Goal: Task Accomplishment & Management: Complete application form

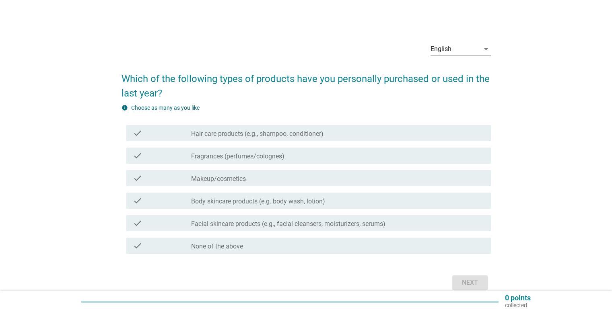
click at [552, 199] on div "English arrow_drop_down Which of the following types of products have you perso…" at bounding box center [306, 164] width 574 height 269
click at [367, 134] on div "check_box_outline_blank Hair care products (e.g., shampoo, conditioner)" at bounding box center [337, 133] width 293 height 10
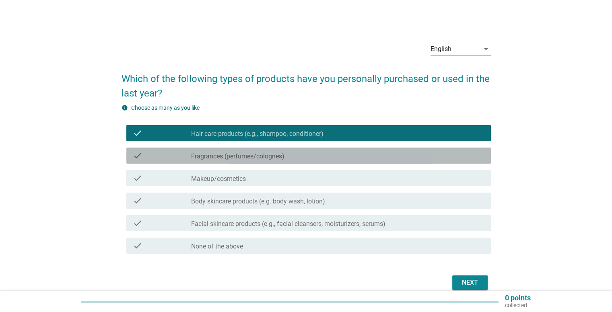
click at [358, 155] on div "check_box_outline_blank Fragrances (perfumes/colognes)" at bounding box center [337, 156] width 293 height 10
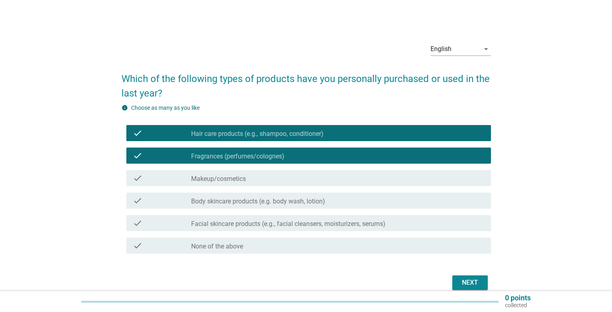
click at [349, 176] on div "check_box_outline_blank Makeup/cosmetics" at bounding box center [337, 178] width 293 height 10
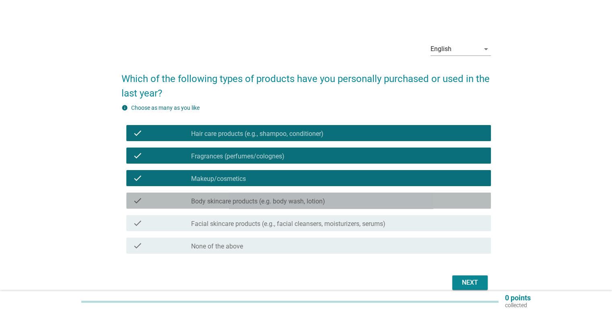
click at [347, 200] on div "check_box_outline_blank Body skincare products (e.g. body wash, lotion)" at bounding box center [337, 201] width 293 height 10
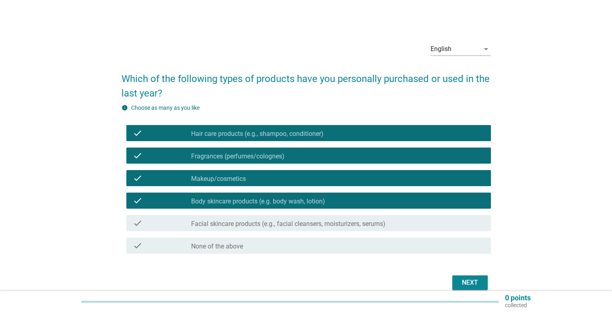
click at [330, 228] on div "check check_box_outline_blank Facial skincare products (e.g., facial cleansers,…" at bounding box center [308, 223] width 365 height 16
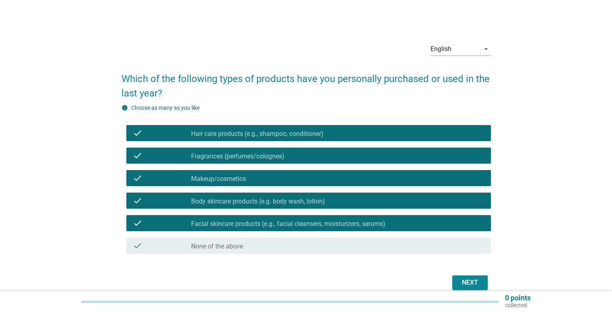
click at [479, 278] on div "Next" at bounding box center [470, 283] width 23 height 10
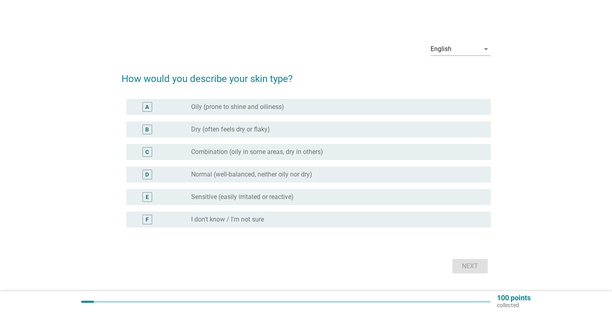
click at [343, 128] on div "radio_button_unchecked Dry (often feels dry or flaky)" at bounding box center [334, 130] width 287 height 8
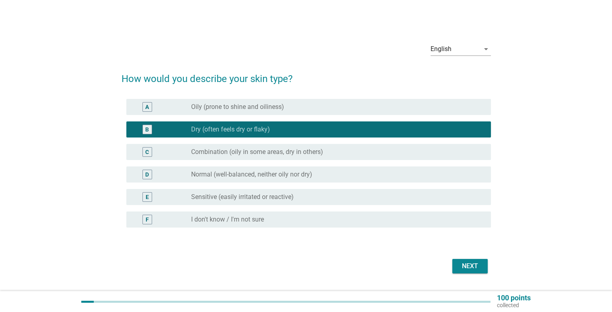
click at [341, 154] on div "radio_button_unchecked Combination (oily in some areas, dry in others)" at bounding box center [334, 152] width 287 height 8
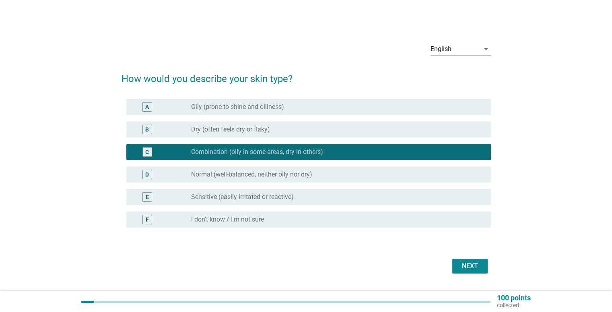
click at [383, 204] on div "E radio_button_unchecked Sensitive (easily irritated or reactive)" at bounding box center [308, 197] width 365 height 16
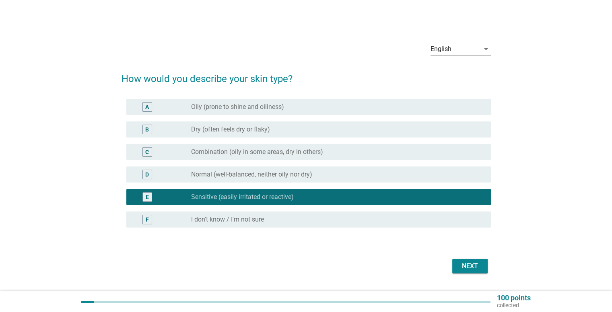
click at [357, 157] on div "radio_button_unchecked Combination (oily in some areas, dry in others)" at bounding box center [337, 152] width 293 height 10
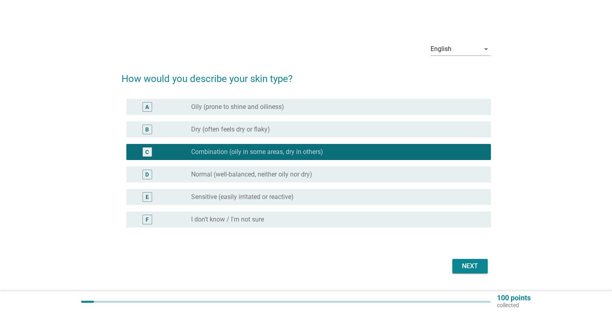
click at [338, 192] on div "E radio_button_unchecked Sensitive (easily irritated or reactive)" at bounding box center [308, 197] width 365 height 16
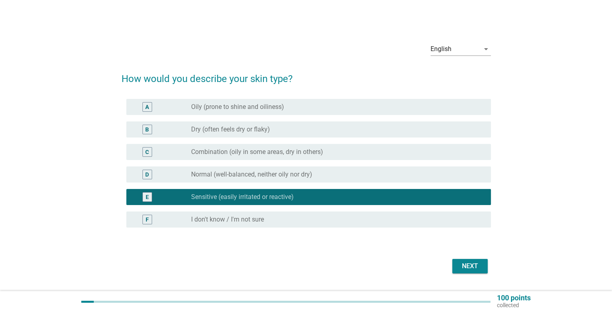
click at [460, 266] on div "Next" at bounding box center [470, 267] width 23 height 10
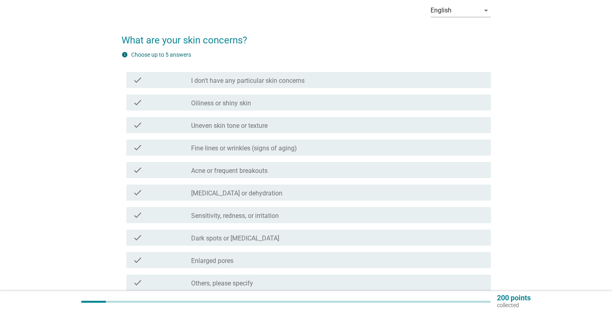
scroll to position [40, 0]
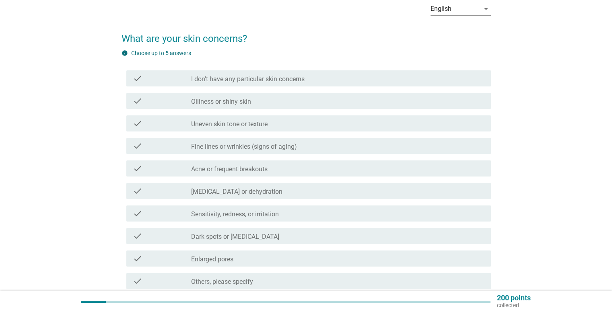
click at [270, 171] on div "check_box_outline_blank Acne or frequent breakouts" at bounding box center [337, 169] width 293 height 10
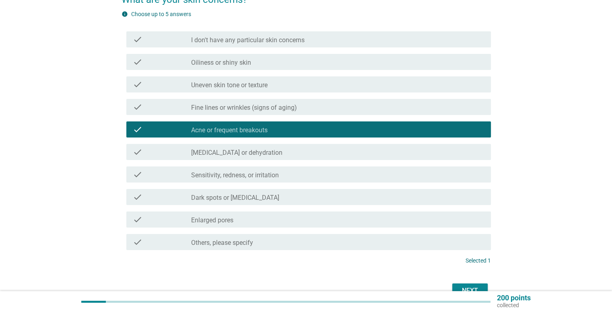
scroll to position [80, 0]
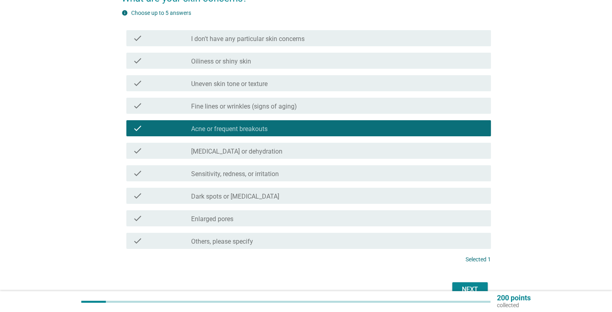
click at [251, 215] on div "check_box_outline_blank Enlarged pores" at bounding box center [337, 219] width 293 height 10
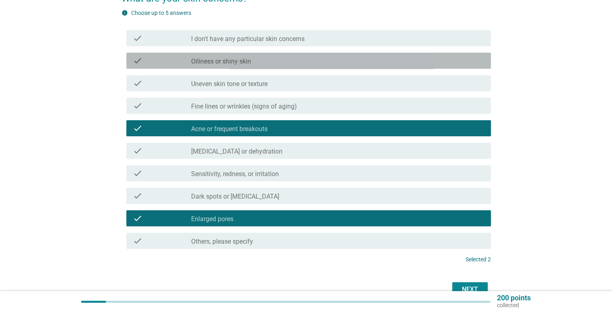
click at [211, 58] on label "Oiliness or shiny skin" at bounding box center [221, 62] width 60 height 8
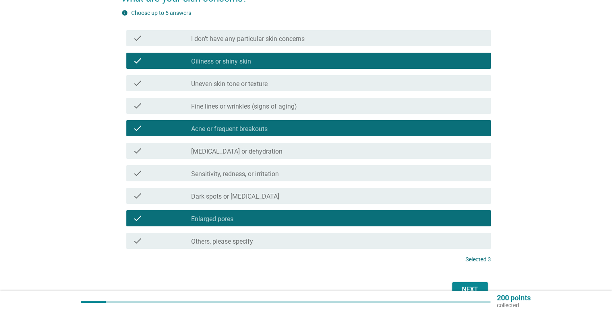
click at [240, 179] on div "check check_box_outline_blank Sensitivity, redness, or irritation" at bounding box center [308, 173] width 365 height 16
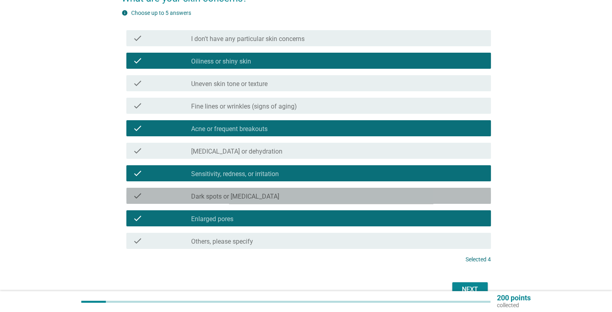
click at [249, 200] on label "Dark spots or hyperpigmentation" at bounding box center [235, 197] width 88 height 8
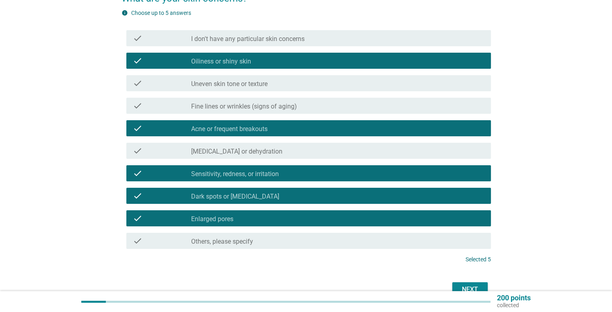
click at [377, 239] on div "check_box_outline_blank Others, please specify" at bounding box center [337, 241] width 293 height 10
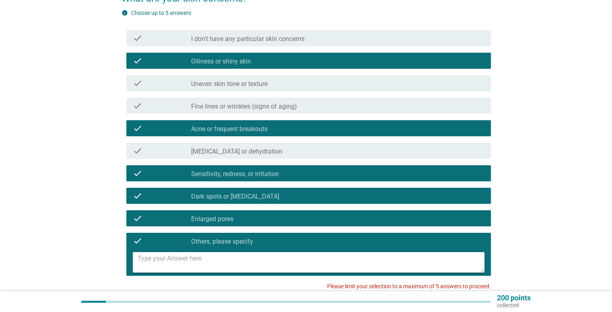
click at [332, 264] on textarea at bounding box center [311, 262] width 347 height 21
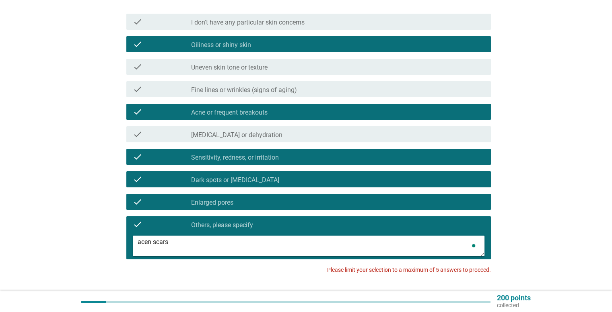
scroll to position [121, 0]
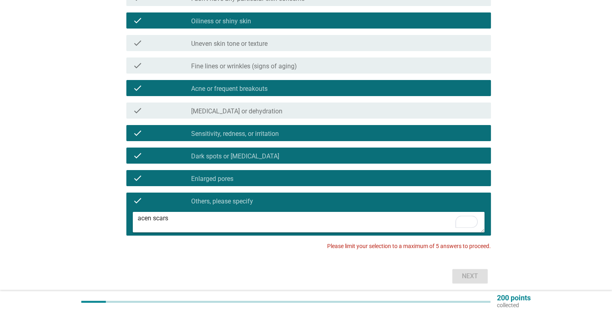
type textarea "acen scars"
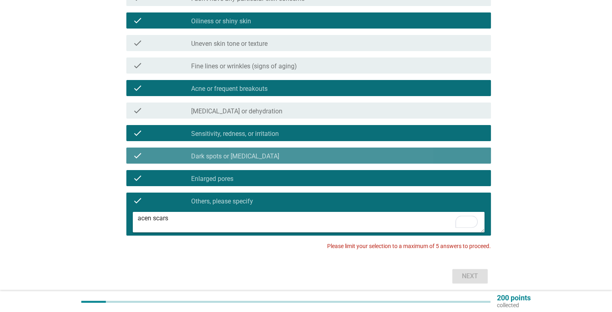
click at [266, 159] on label "Dark spots or hyperpigmentation" at bounding box center [235, 157] width 88 height 8
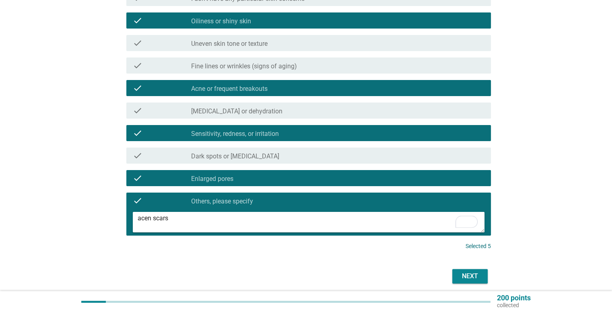
click at [481, 271] on button "Next" at bounding box center [469, 276] width 35 height 14
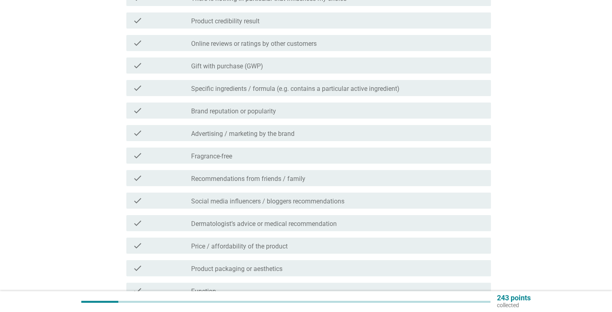
scroll to position [0, 0]
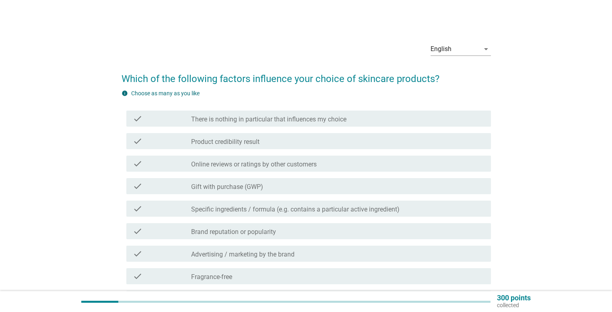
click at [324, 168] on div "check_box_outline_blank Online reviews or ratings by other customers" at bounding box center [337, 164] width 293 height 10
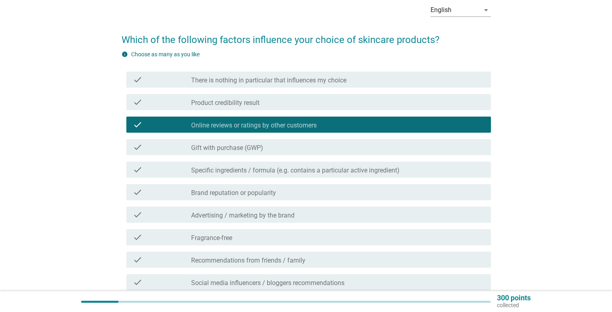
scroll to position [40, 0]
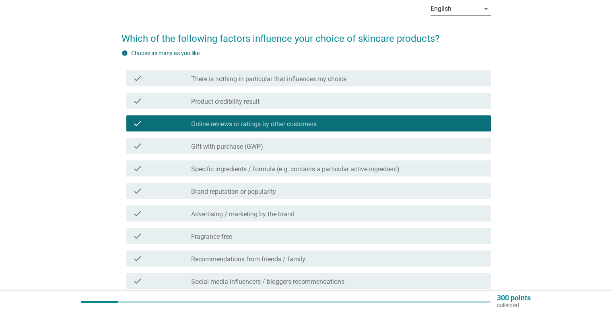
click at [336, 192] on div "check_box_outline_blank Brand reputation or popularity" at bounding box center [337, 191] width 293 height 10
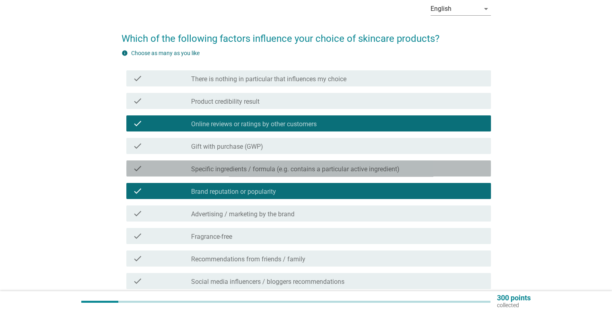
click at [338, 171] on label "Specific ingredients / formula (e.g. contains a particular active ingredient)" at bounding box center [295, 169] width 208 height 8
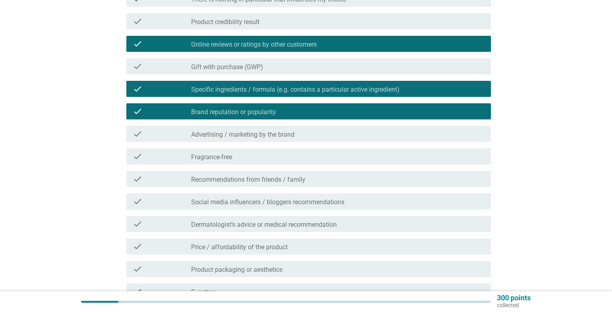
scroll to position [121, 0]
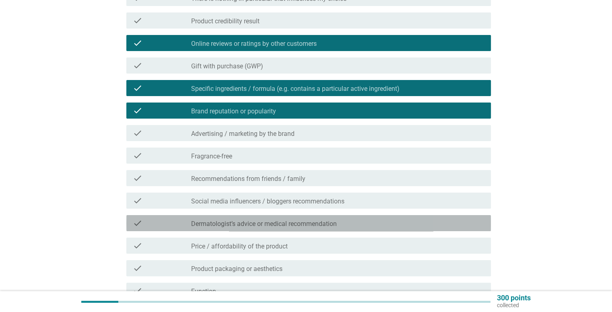
click at [358, 219] on div "check_box_outline_blank Dermatologist’s advice or medical recommendation" at bounding box center [337, 224] width 293 height 10
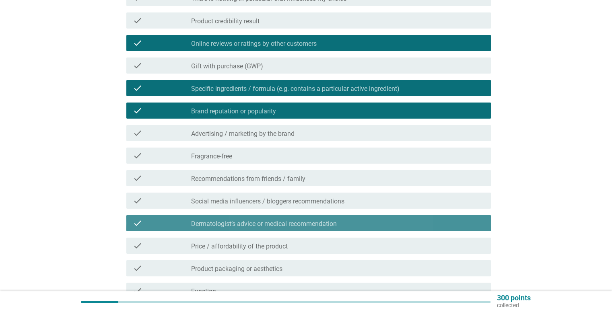
click at [358, 219] on div "check_box_outline_blank Dermatologist’s advice or medical recommendation" at bounding box center [337, 224] width 293 height 10
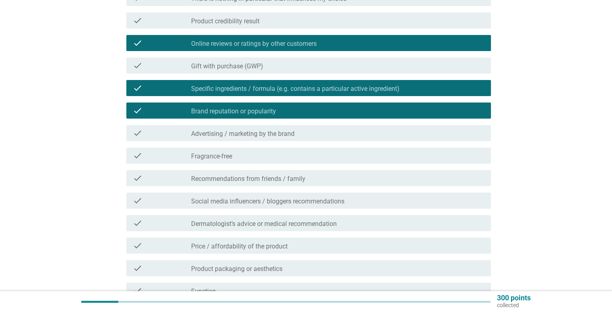
click at [326, 250] on div "check_box_outline_blank Price / affordability of the product" at bounding box center [337, 246] width 293 height 10
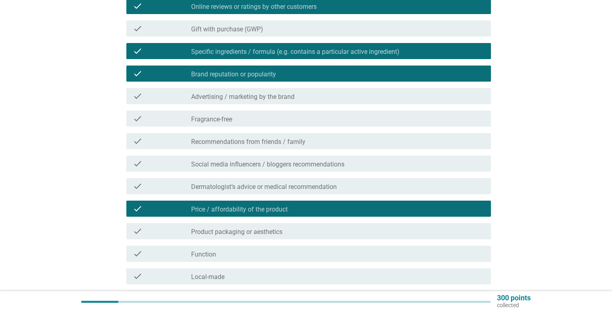
scroll to position [161, 0]
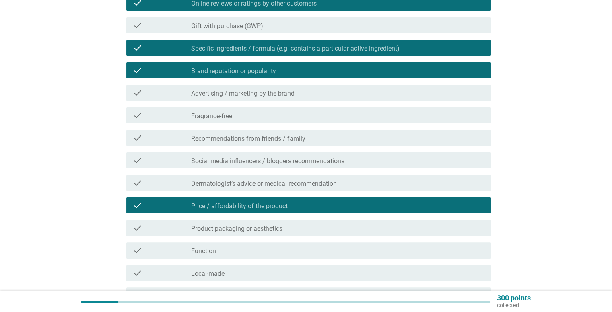
click at [314, 252] on div "check_box_outline_blank Function" at bounding box center [337, 251] width 293 height 10
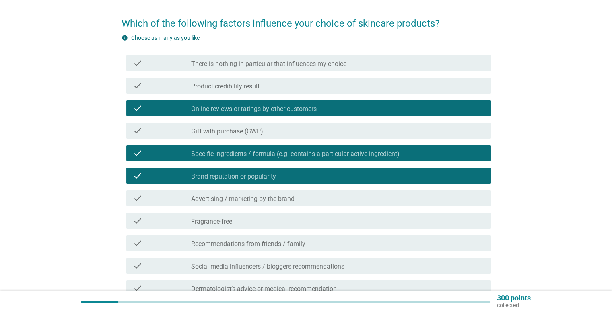
scroll to position [40, 0]
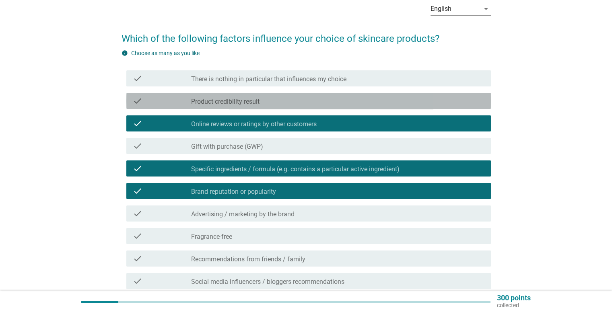
click at [295, 99] on div "check_box_outline_blank Product credibility result" at bounding box center [337, 101] width 293 height 10
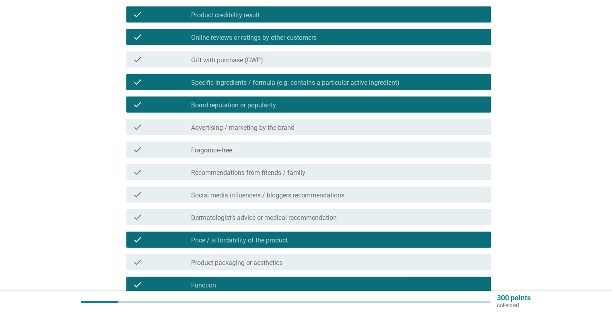
scroll to position [161, 0]
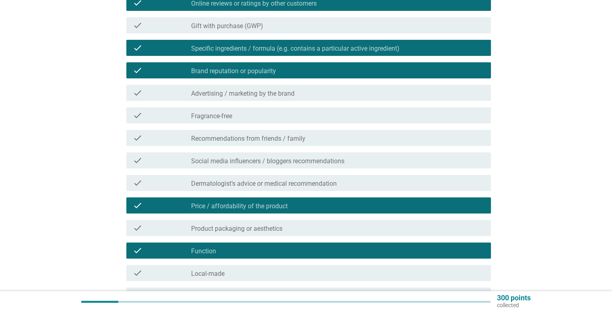
click at [308, 118] on div "check_box_outline_blank Fragrance-free" at bounding box center [337, 116] width 293 height 10
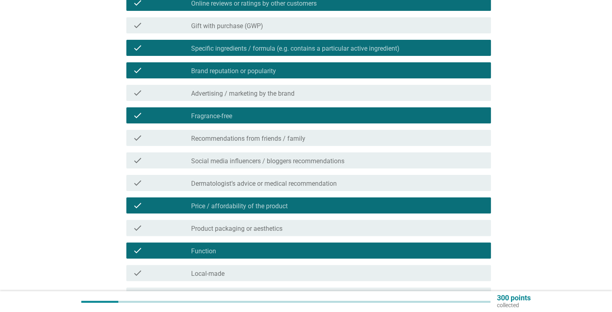
click at [320, 186] on label "Dermatologist’s advice or medical recommendation" at bounding box center [264, 184] width 146 height 8
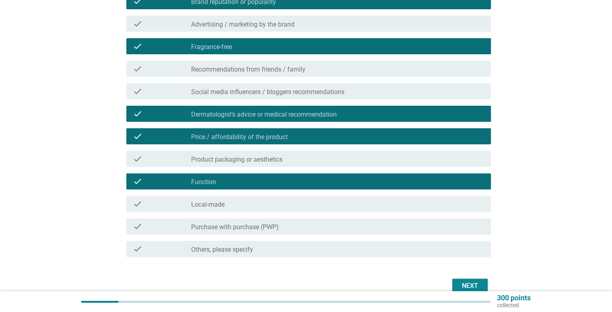
scroll to position [241, 0]
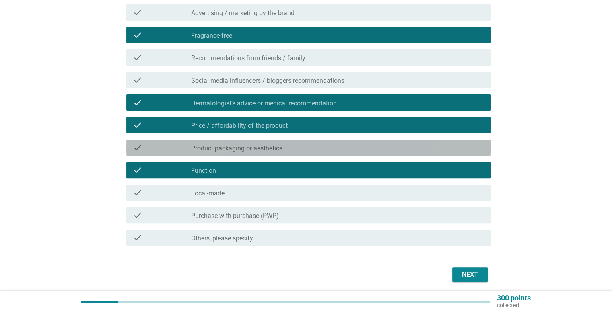
click at [320, 140] on div "check check_box_outline_blank Product packaging or aesthetics" at bounding box center [308, 148] width 365 height 16
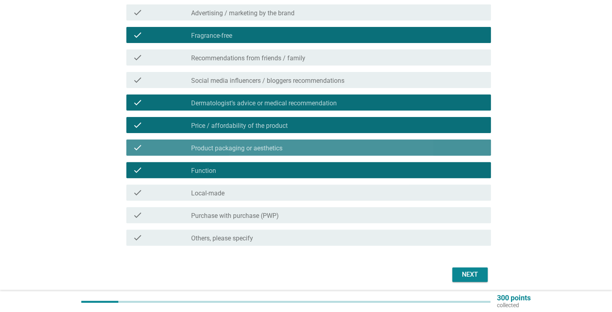
click at [320, 140] on div "check check_box_outline_blank Product packaging or aesthetics" at bounding box center [308, 148] width 365 height 16
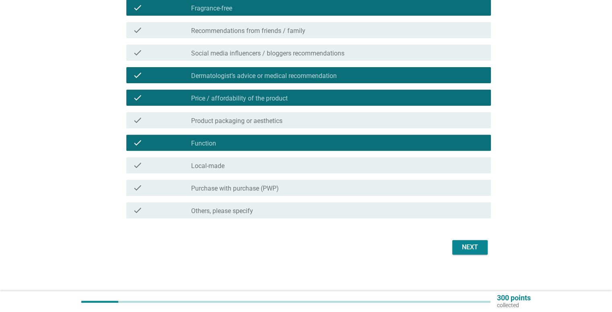
scroll to position [270, 0]
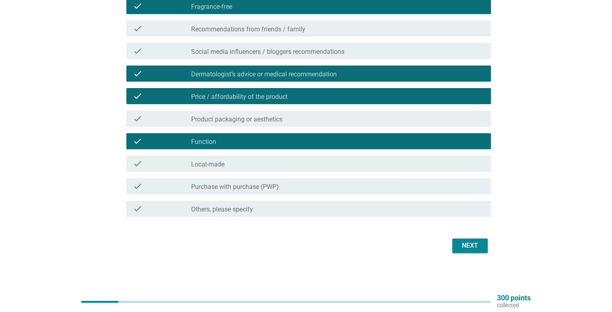
click at [467, 245] on div "Next" at bounding box center [470, 246] width 23 height 10
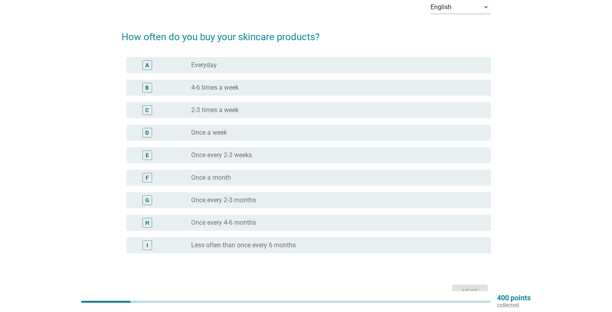
scroll to position [40, 0]
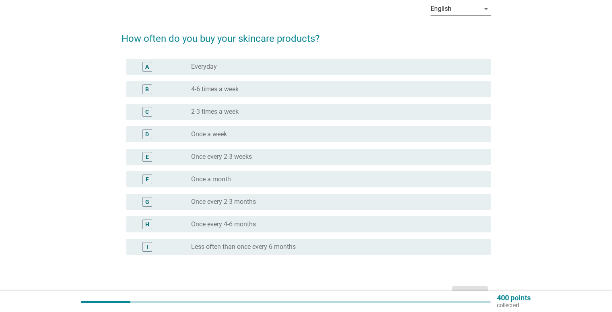
click at [305, 155] on div "radio_button_unchecked Once every 2-3 weeks" at bounding box center [334, 157] width 287 height 8
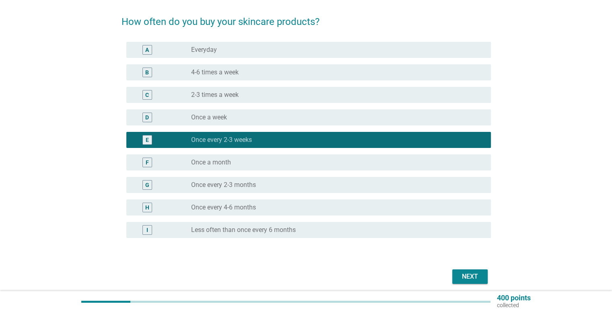
scroll to position [89, 0]
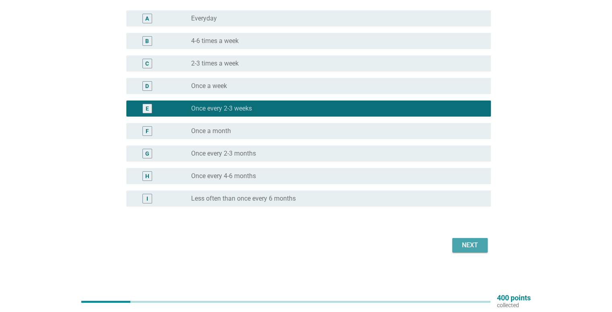
click at [461, 245] on div "Next" at bounding box center [470, 246] width 23 height 10
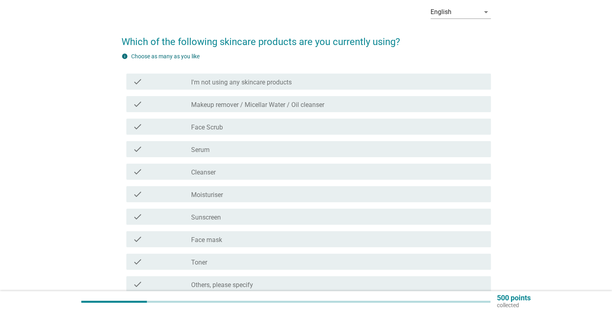
scroll to position [40, 0]
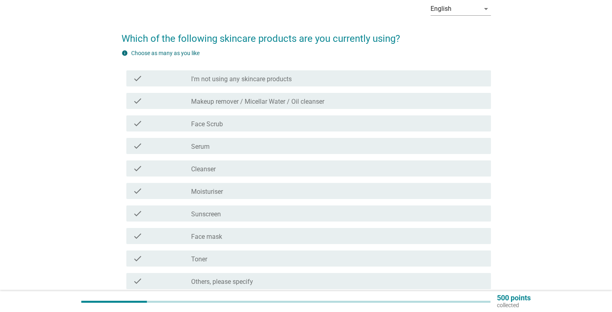
click at [334, 152] on div "check check_box_outline_blank Serum" at bounding box center [308, 146] width 365 height 16
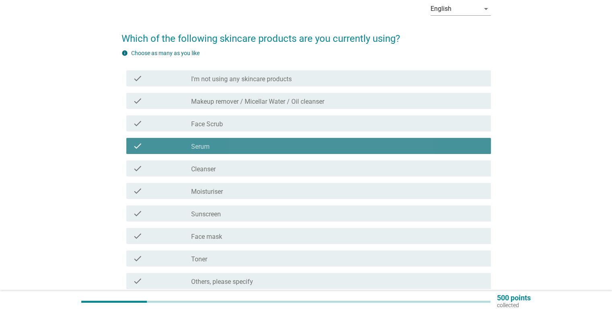
click at [335, 169] on div "check_box_outline_blank Cleanser" at bounding box center [337, 169] width 293 height 10
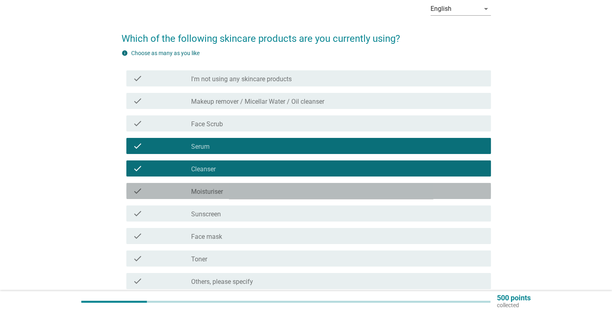
click at [334, 195] on div "check_box_outline_blank Moisturiser" at bounding box center [337, 191] width 293 height 10
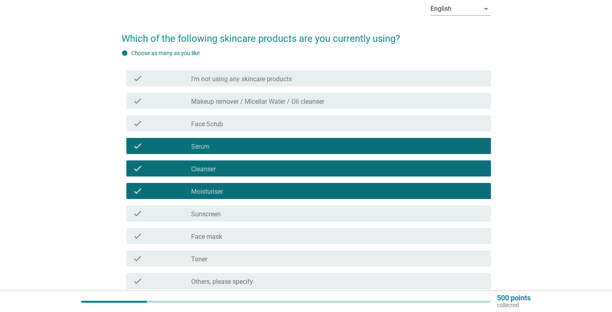
click at [331, 218] on div "check_box_outline_blank Sunscreen" at bounding box center [337, 214] width 293 height 10
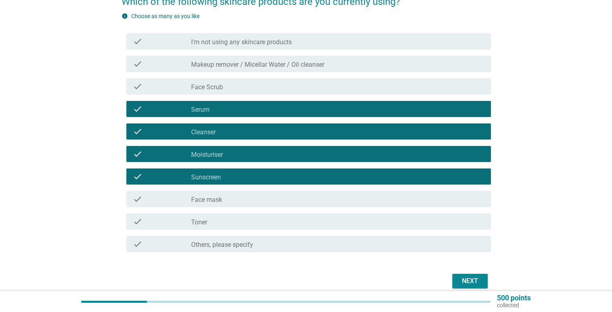
scroll to position [80, 0]
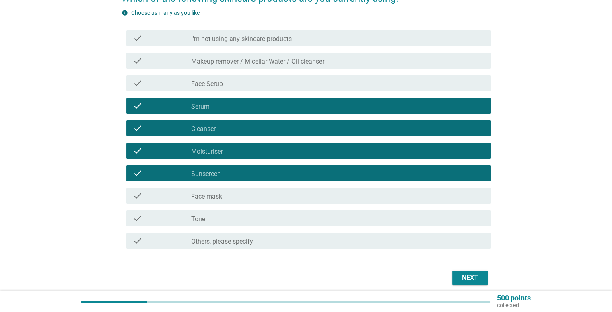
click at [317, 193] on div "check_box_outline_blank Face mask" at bounding box center [337, 196] width 293 height 10
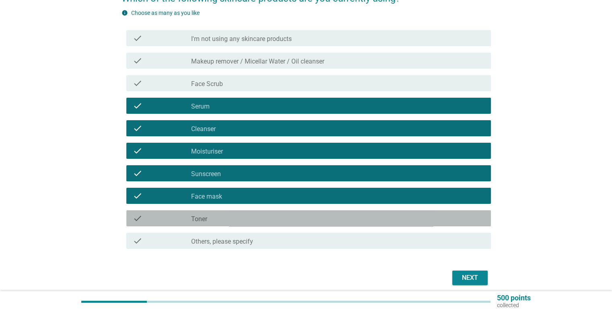
click at [320, 219] on div "check_box_outline_blank Toner" at bounding box center [337, 219] width 293 height 10
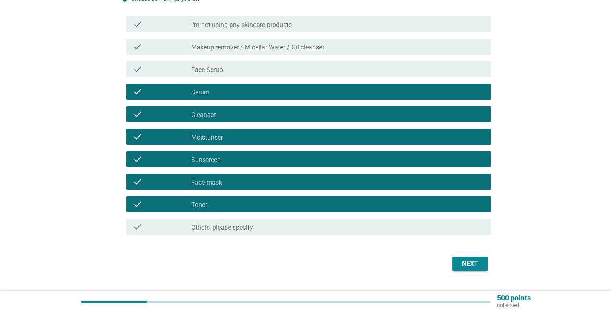
scroll to position [113, 0]
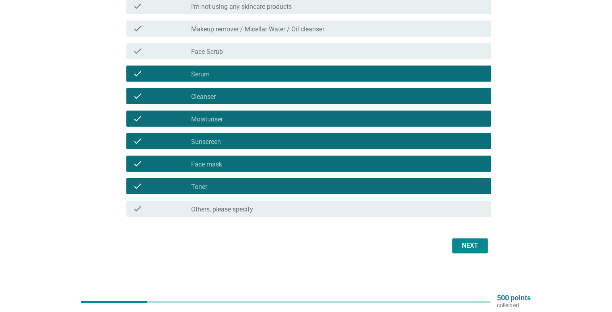
click at [475, 235] on form "Which of the following skincare products are you currently using? info Choose a…" at bounding box center [306, 103] width 369 height 305
click at [481, 247] on div "Next" at bounding box center [470, 246] width 23 height 10
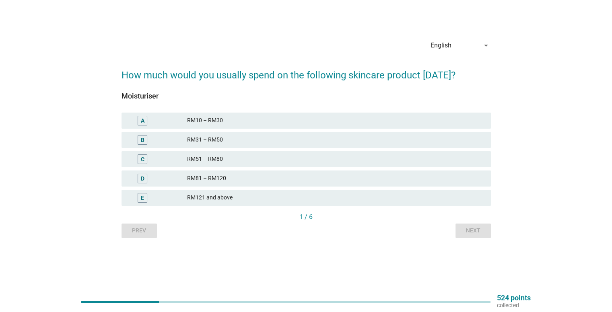
scroll to position [0, 0]
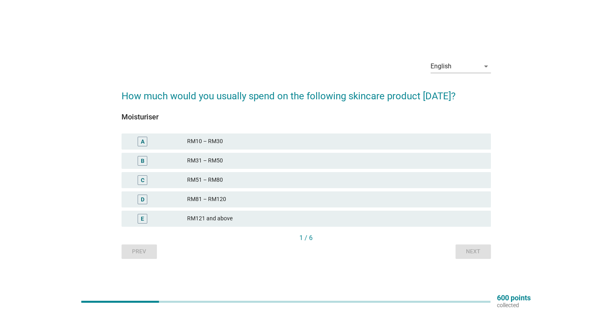
click at [325, 219] on div "RM121 and above" at bounding box center [335, 219] width 297 height 10
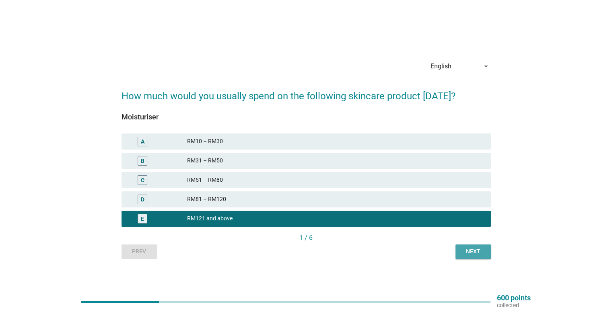
click at [476, 254] on div "Next" at bounding box center [473, 252] width 23 height 8
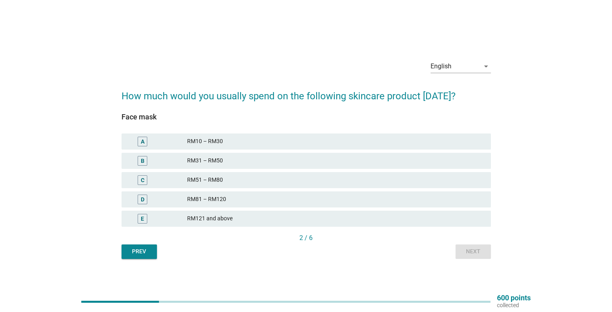
click at [156, 250] on div "Prev Next" at bounding box center [306, 252] width 369 height 14
click at [153, 252] on button "Prev" at bounding box center [139, 252] width 35 height 14
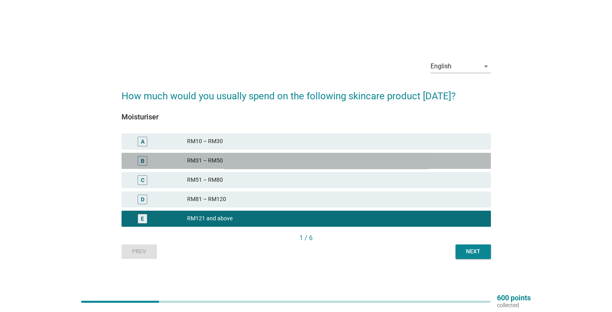
click at [217, 161] on div "RM31 – RM50" at bounding box center [335, 161] width 297 height 10
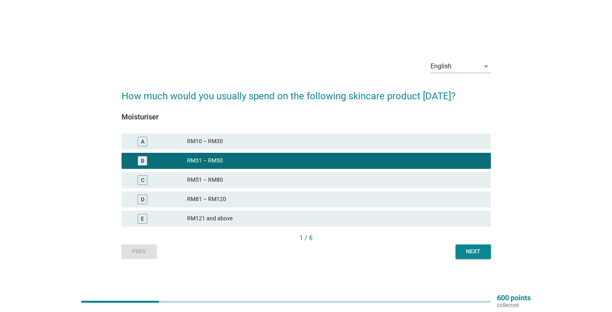
click at [292, 171] on div "C RM51 – RM80" at bounding box center [306, 180] width 373 height 19
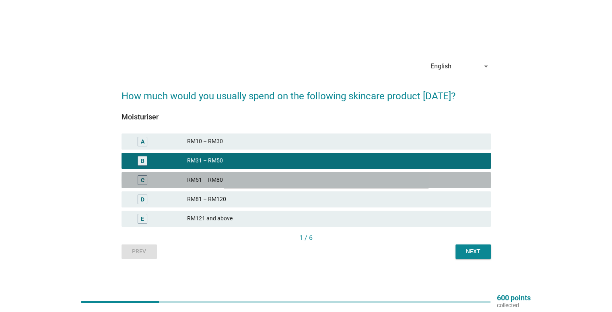
click at [332, 177] on div "RM51 – RM80" at bounding box center [335, 180] width 297 height 10
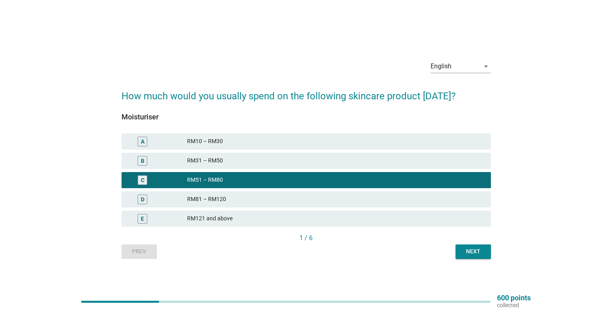
click at [462, 255] on div "Next" at bounding box center [473, 252] width 23 height 8
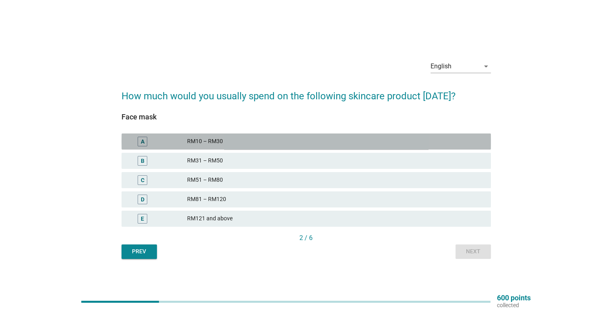
click at [246, 144] on div "RM10 – RM30" at bounding box center [335, 142] width 297 height 10
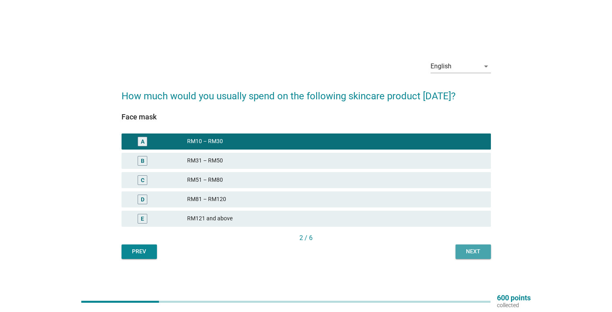
click at [480, 253] on div "Next" at bounding box center [473, 252] width 23 height 8
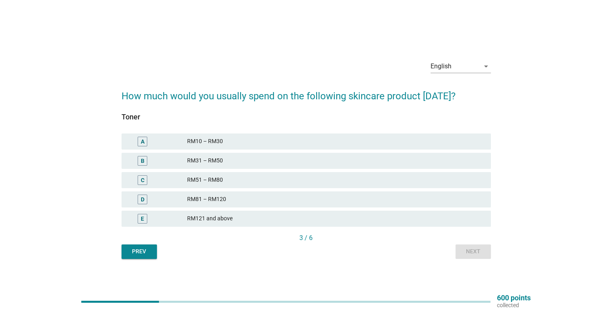
click at [240, 145] on div "RM10 – RM30" at bounding box center [335, 142] width 297 height 10
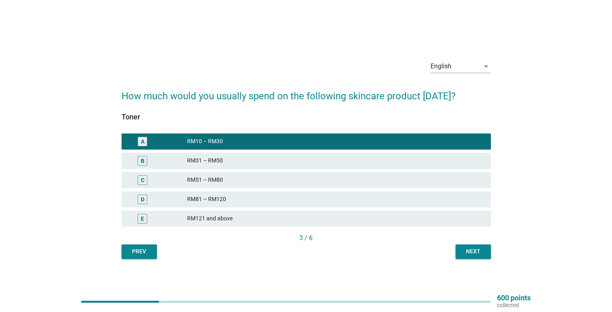
click at [475, 255] on div "Next" at bounding box center [473, 252] width 23 height 8
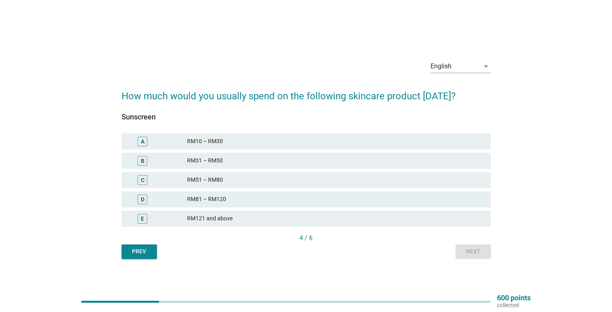
click at [281, 143] on div "RM10 – RM30" at bounding box center [335, 142] width 297 height 10
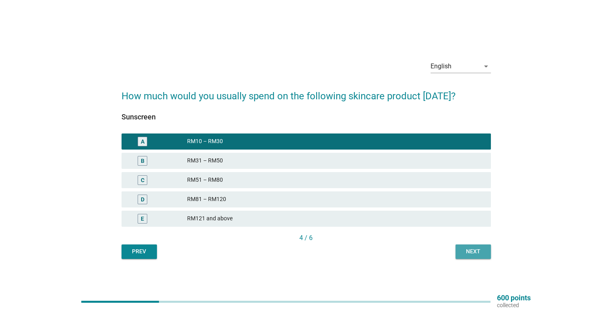
click at [471, 250] on div "Next" at bounding box center [473, 252] width 23 height 8
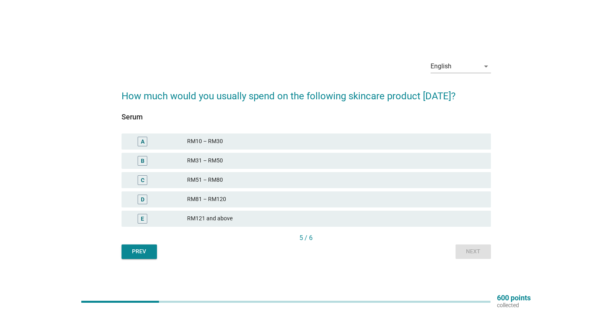
click at [319, 158] on div "RM31 – RM50" at bounding box center [335, 161] width 297 height 10
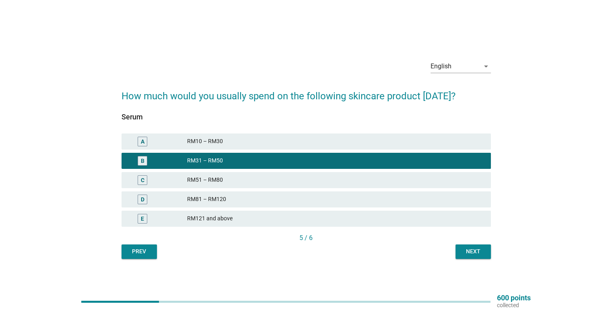
click at [313, 170] on div "B RM31 – RM50" at bounding box center [306, 160] width 373 height 19
click at [338, 185] on div "C RM51 – RM80" at bounding box center [306, 180] width 369 height 16
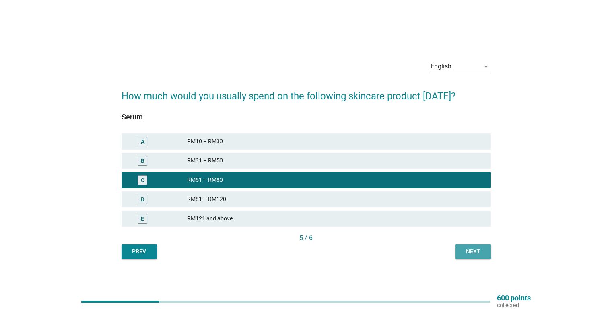
click at [464, 249] on div "Next" at bounding box center [473, 252] width 23 height 8
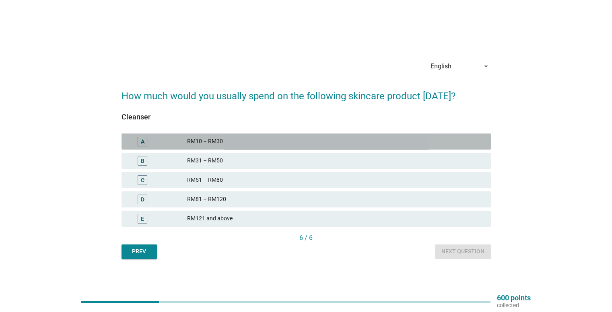
click at [294, 141] on div "RM10 – RM30" at bounding box center [335, 142] width 297 height 10
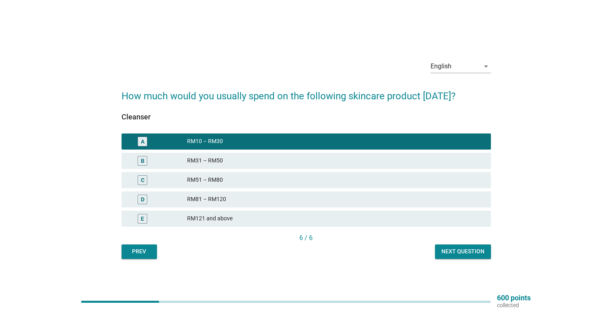
drag, startPoint x: 430, startPoint y: 245, endPoint x: 456, endPoint y: 250, distance: 26.2
click at [448, 248] on div "Prev Next question" at bounding box center [306, 252] width 369 height 14
click at [456, 250] on div "Next question" at bounding box center [462, 252] width 43 height 8
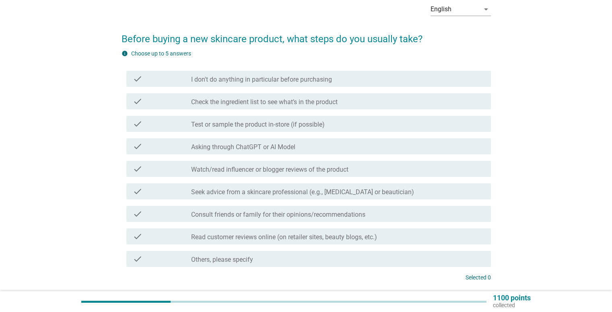
scroll to position [40, 0]
click at [353, 104] on div "check_box_outline_blank Check the ingredient list to see what’s in the product" at bounding box center [337, 101] width 293 height 10
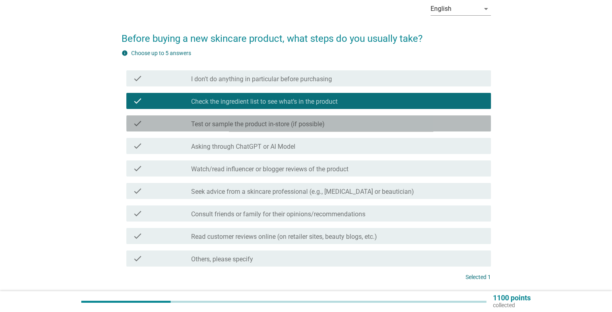
click at [354, 126] on div "check_box_outline_blank Test or sample the product in-store (if possible)" at bounding box center [337, 124] width 293 height 10
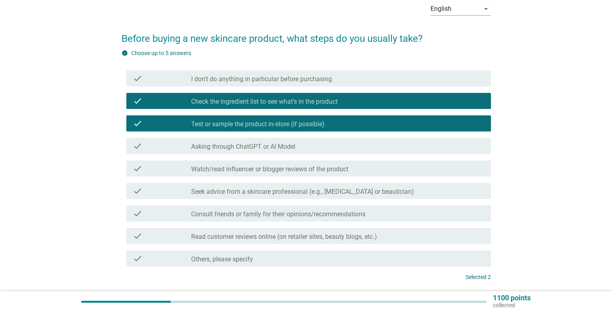
click at [353, 149] on div "check_box_outline_blank Asking through ChatGPT or AI Model" at bounding box center [337, 146] width 293 height 10
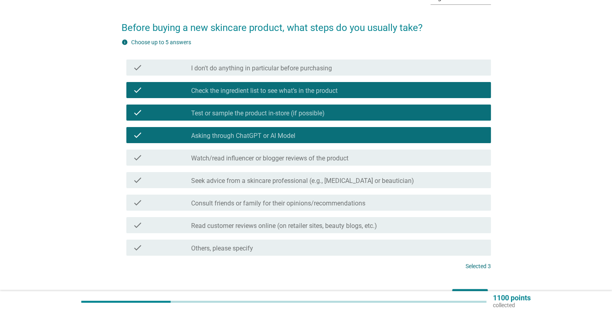
scroll to position [80, 0]
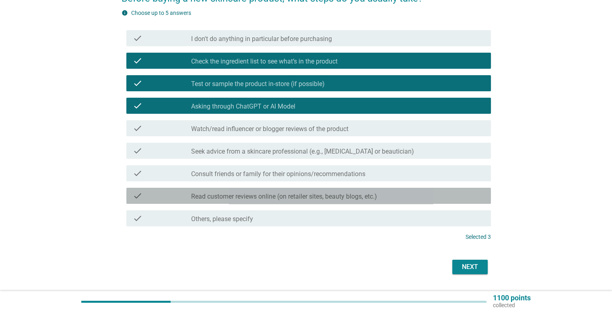
click at [449, 193] on div "check_box_outline_blank Read customer reviews online (on retailer sites, beauty…" at bounding box center [337, 196] width 293 height 10
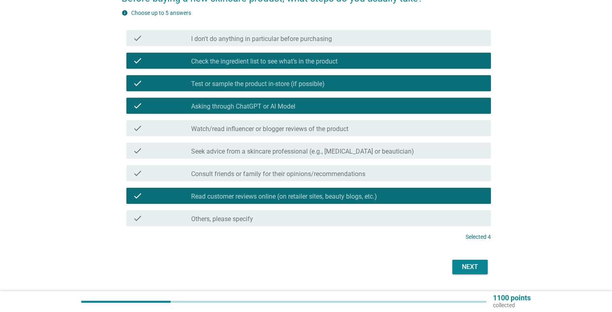
click at [465, 266] on div "Next" at bounding box center [470, 267] width 23 height 10
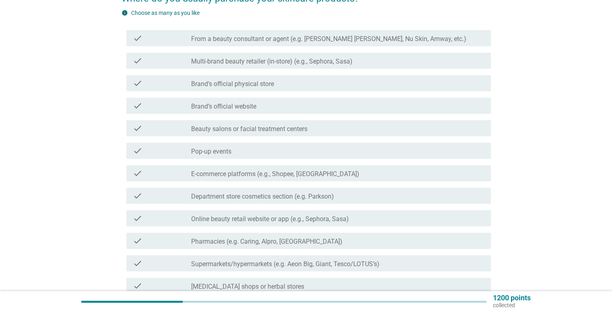
click at [343, 177] on div "check_box_outline_blank E-commerce platforms (e.g., Shopee, Lazada)" at bounding box center [337, 174] width 293 height 10
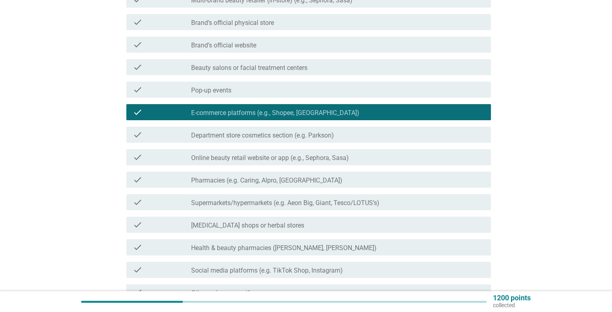
scroll to position [161, 0]
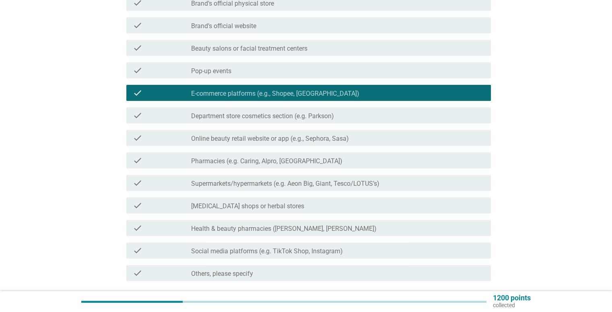
click at [382, 166] on div "check check_box_outline_blank Pharmacies (e.g. Caring, Alpro, Health Lane)" at bounding box center [308, 161] width 365 height 16
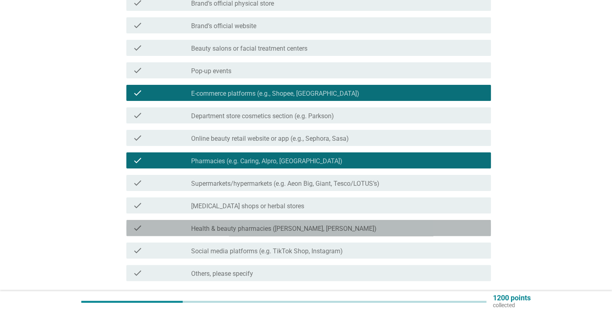
click at [389, 221] on div "check check_box_outline_blank Health & beauty pharmacies (e.g. Guardian, Watson…" at bounding box center [308, 228] width 365 height 16
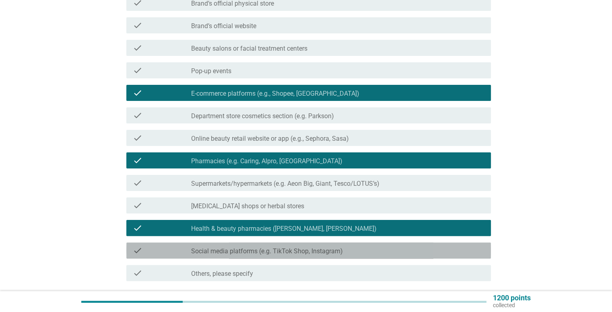
click at [383, 248] on div "check_box_outline_blank Social media platforms (e.g. TikTok Shop, Instagram)" at bounding box center [337, 251] width 293 height 10
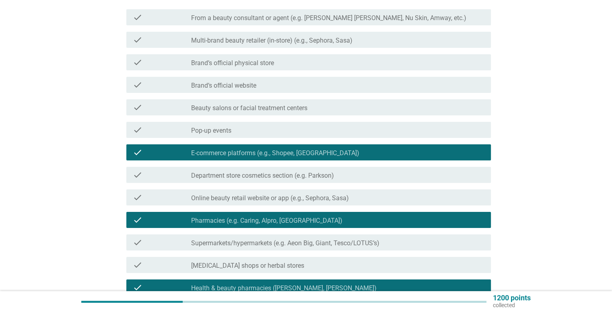
scroll to position [80, 0]
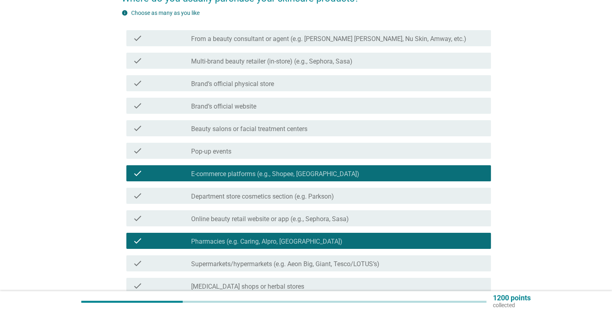
click at [372, 151] on div "check_box_outline_blank Pop-up events" at bounding box center [337, 151] width 293 height 10
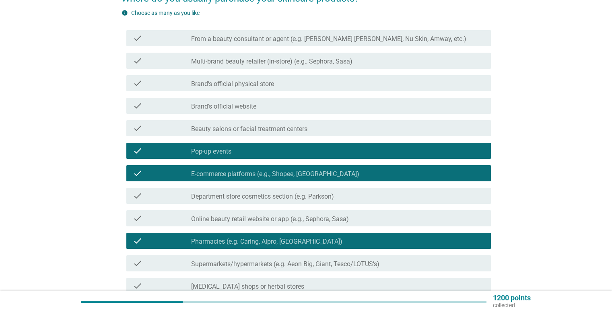
click at [365, 65] on div "check_box_outline_blank Multi-brand beauty retailer (in-store) (e.g., Sephora, …" at bounding box center [337, 61] width 293 height 10
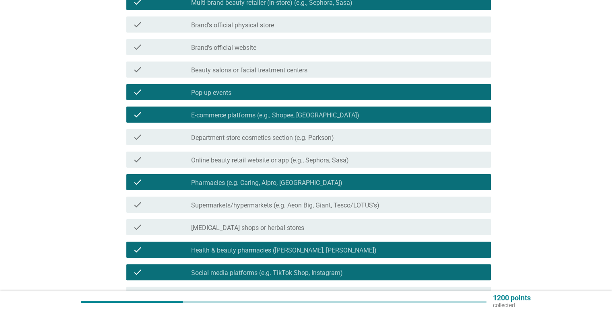
scroll to position [161, 0]
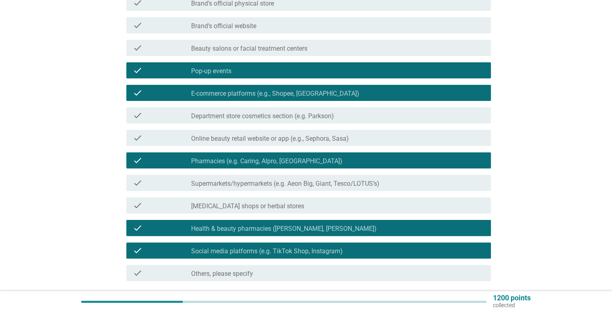
click at [380, 144] on div "check check_box_outline_blank Online beauty retail website or app (e.g., Sephor…" at bounding box center [308, 138] width 365 height 16
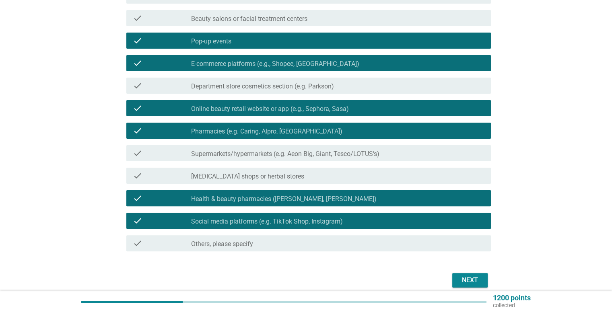
scroll to position [225, 0]
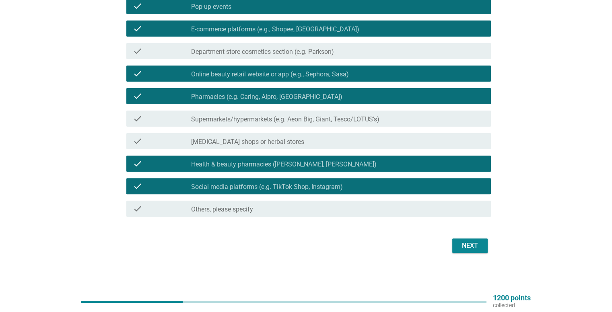
click at [481, 248] on div "Next" at bounding box center [470, 246] width 23 height 10
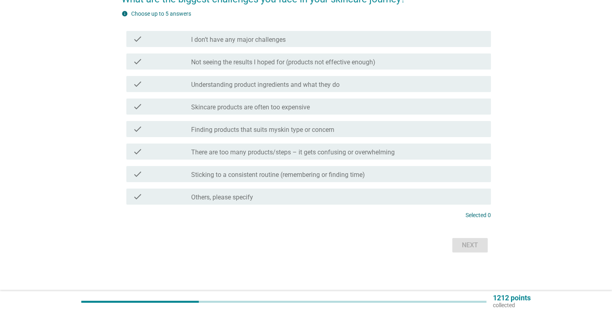
scroll to position [0, 0]
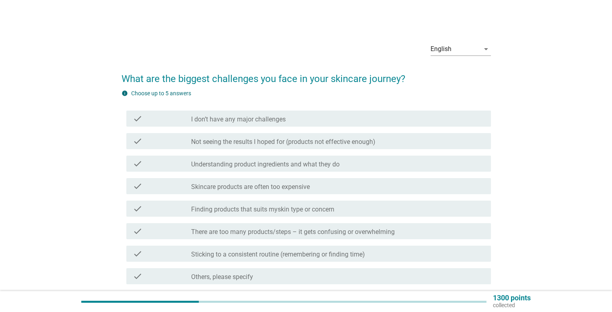
click at [414, 138] on div "check_box_outline_blank Not seeing the results I hoped for (products not effect…" at bounding box center [337, 141] width 293 height 10
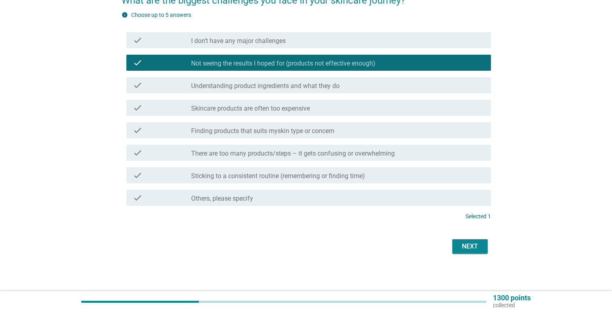
scroll to position [80, 0]
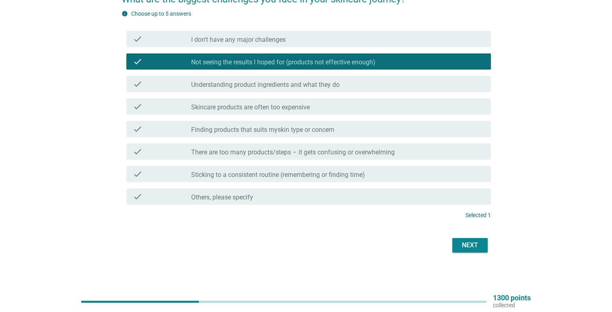
click at [483, 250] on button "Next" at bounding box center [469, 245] width 35 height 14
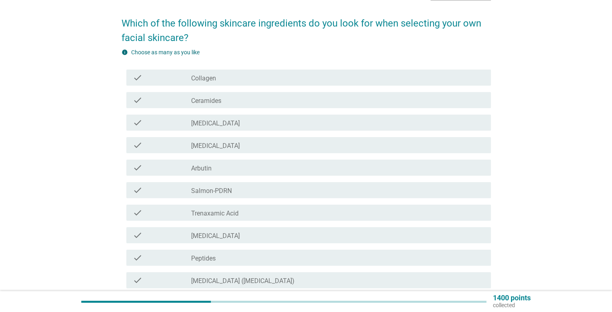
scroll to position [80, 0]
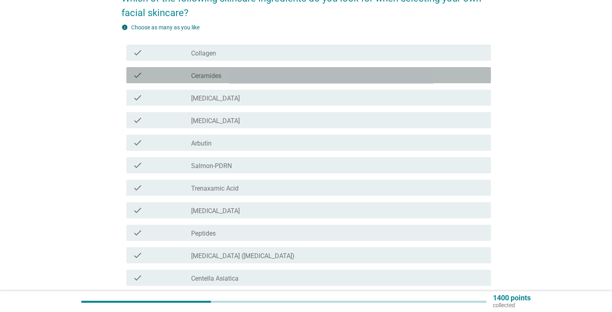
click at [248, 77] on div "check_box_outline_blank Ceramides" at bounding box center [337, 75] width 293 height 10
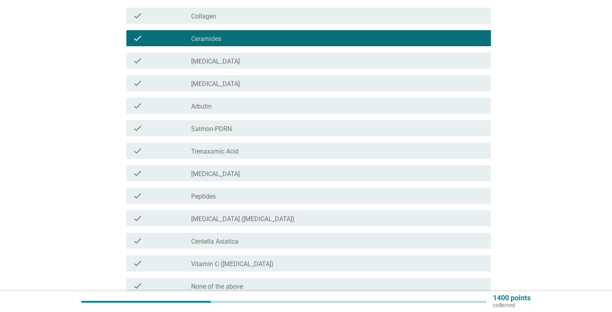
scroll to position [121, 0]
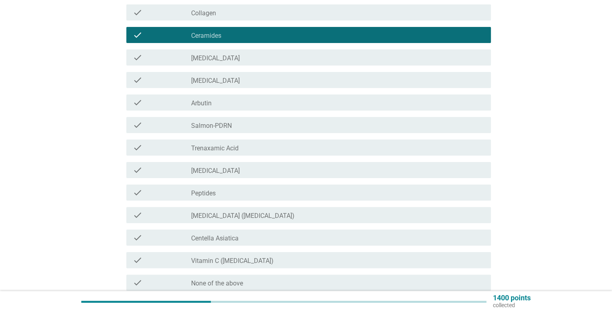
click at [386, 175] on div "check check_box_outline_blank Hyaluronic Acid" at bounding box center [308, 170] width 365 height 16
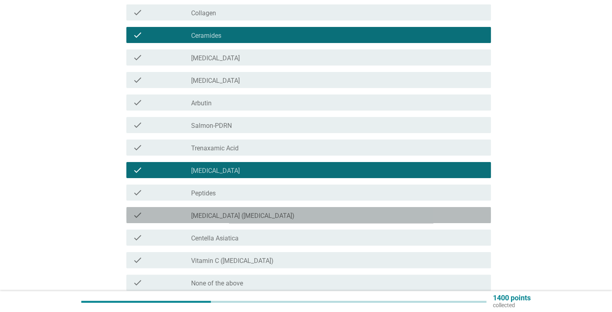
click at [367, 216] on div "check_box_outline_blank Niacinamide (vitamin B3)" at bounding box center [337, 215] width 293 height 10
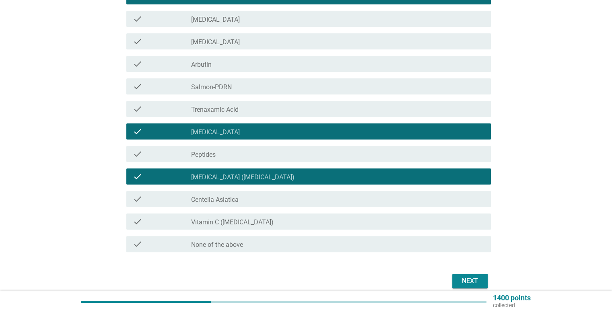
scroll to position [161, 0]
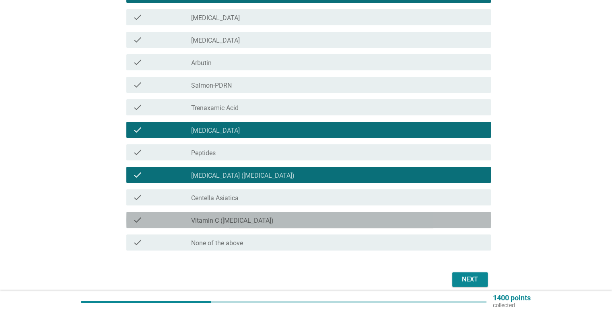
click at [367, 216] on div "check_box_outline_blank Vitamin C (ascorbic acid)" at bounding box center [337, 220] width 293 height 10
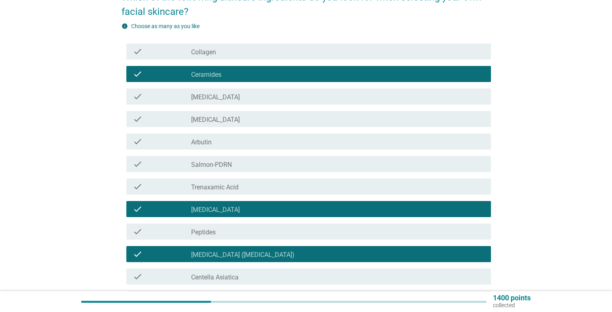
scroll to position [80, 0]
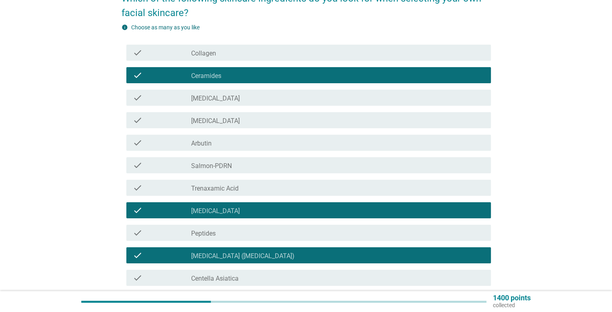
click at [305, 66] on div "check check_box_outline_blank Ceramides" at bounding box center [306, 75] width 369 height 23
click at [307, 59] on div "check check_box_outline_blank Collagen" at bounding box center [308, 53] width 365 height 16
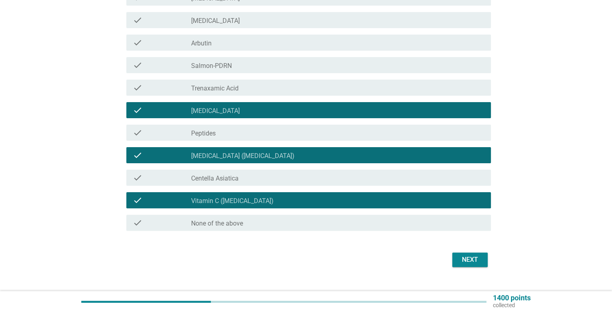
scroll to position [195, 0]
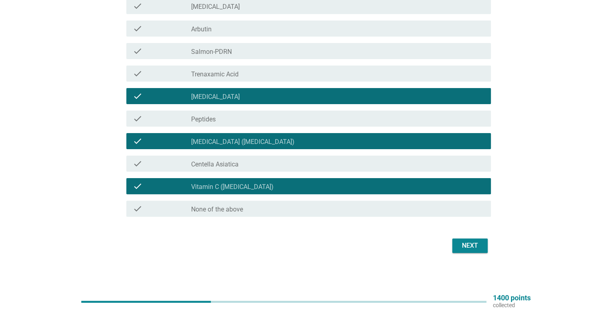
click at [475, 243] on div "Next" at bounding box center [470, 246] width 23 height 10
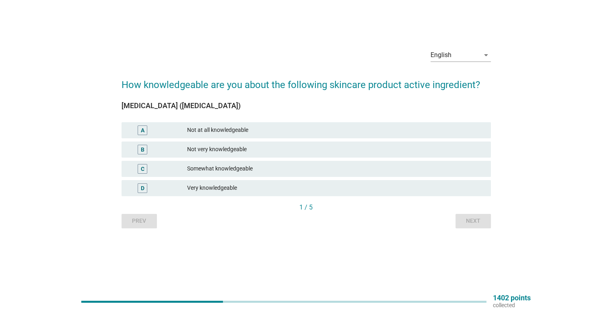
scroll to position [0, 0]
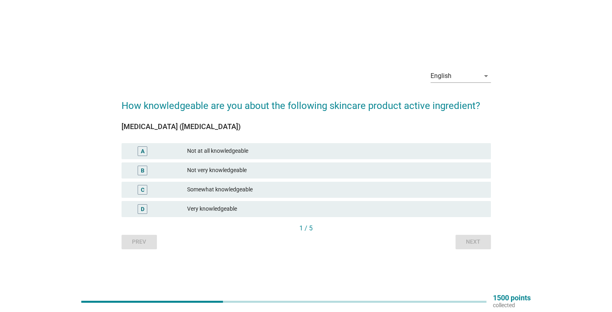
click at [347, 190] on div "Somewhat knowledgeable" at bounding box center [335, 190] width 297 height 10
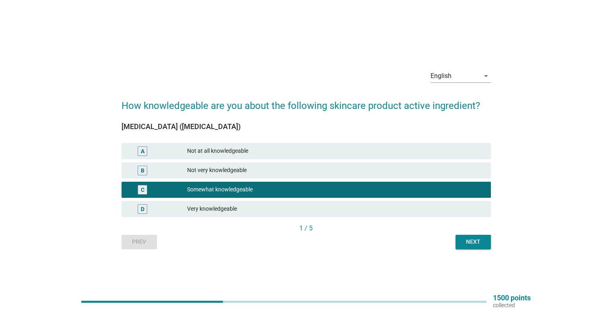
click at [474, 243] on div "Next" at bounding box center [473, 242] width 23 height 8
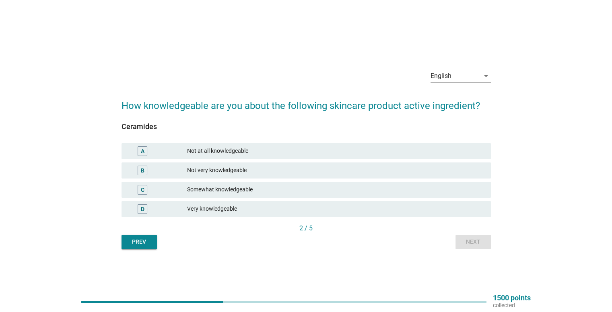
click at [333, 192] on div "Somewhat knowledgeable" at bounding box center [335, 190] width 297 height 10
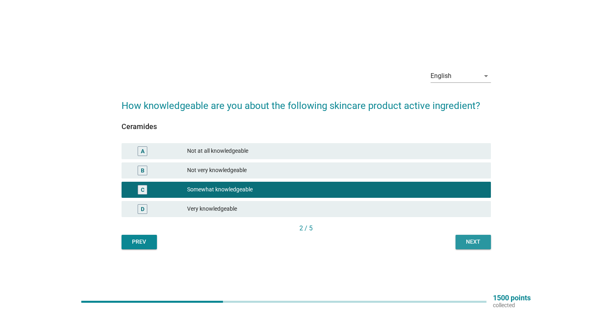
click at [459, 244] on button "Next" at bounding box center [473, 242] width 35 height 14
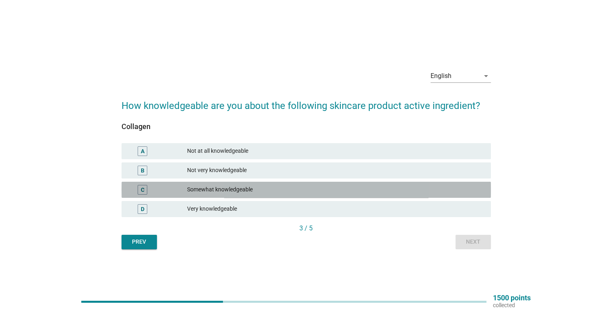
click at [325, 192] on div "Somewhat knowledgeable" at bounding box center [335, 190] width 297 height 10
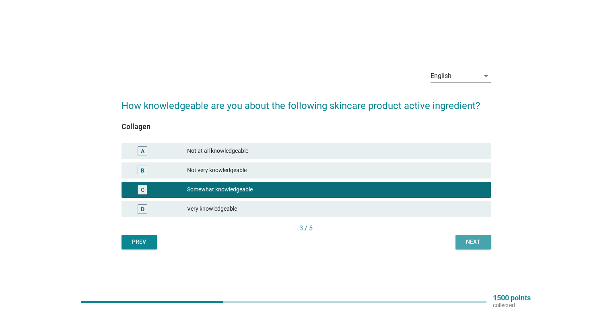
click at [459, 243] on button "Next" at bounding box center [473, 242] width 35 height 14
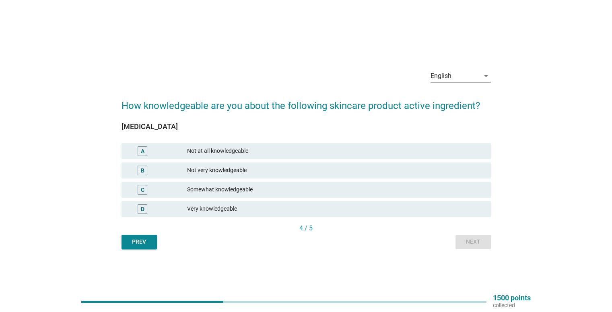
click at [373, 187] on div "Somewhat knowledgeable" at bounding box center [335, 190] width 297 height 10
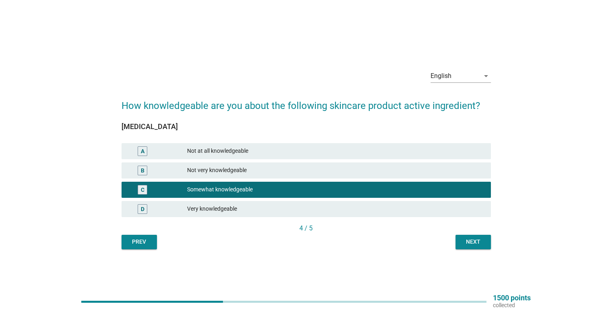
click at [463, 239] on div "Next" at bounding box center [473, 242] width 23 height 8
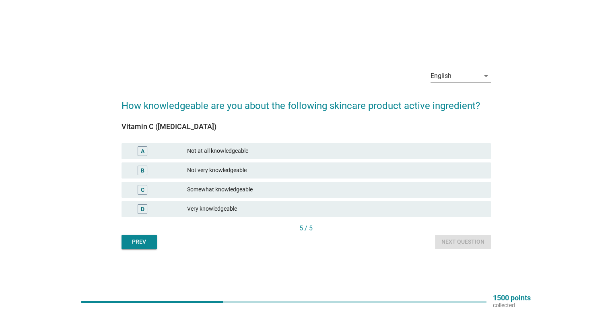
click at [332, 182] on div "C Somewhat knowledgeable" at bounding box center [306, 190] width 369 height 16
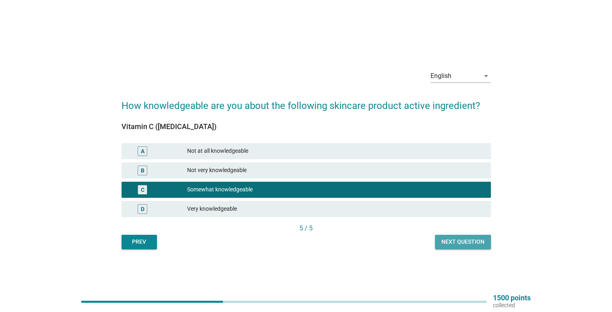
click at [459, 239] on div "Next question" at bounding box center [462, 242] width 43 height 8
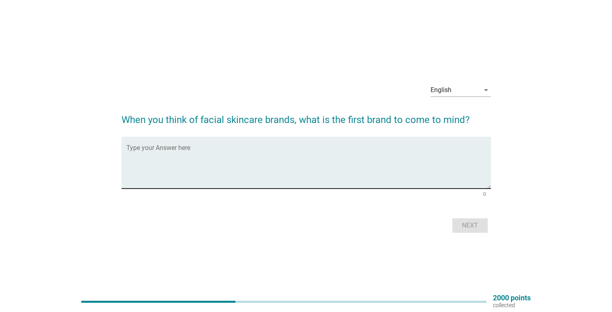
click at [319, 161] on textarea "Type your Answer here" at bounding box center [308, 167] width 365 height 42
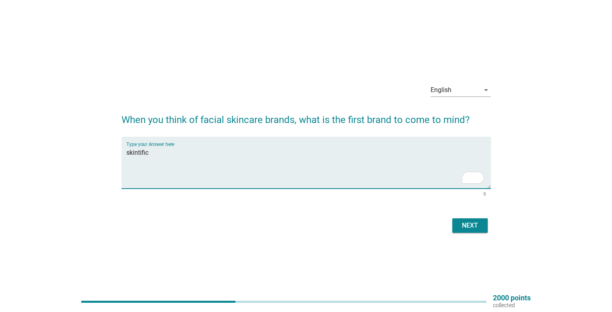
type textarea "skintific"
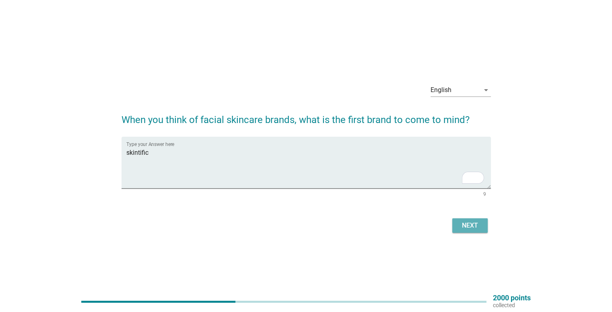
click at [467, 231] on button "Next" at bounding box center [469, 226] width 35 height 14
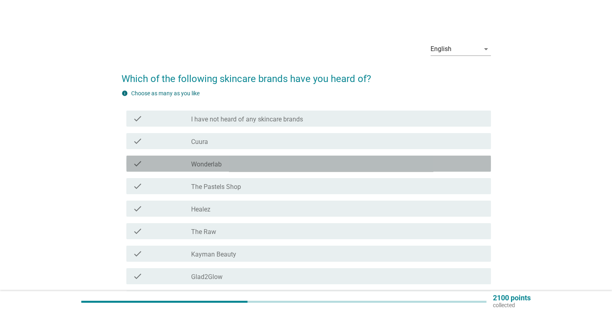
click at [329, 163] on div "check_box_outline_blank Wonderlab" at bounding box center [337, 164] width 293 height 10
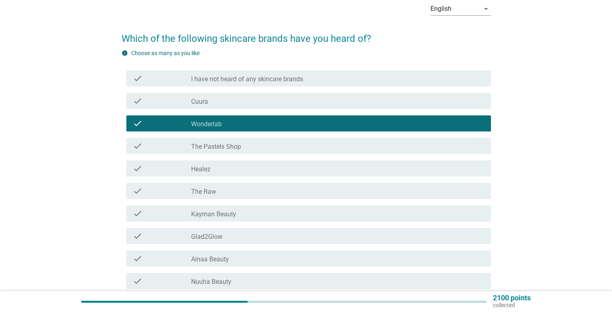
click at [330, 196] on div "check check_box_outline_blank The Raw" at bounding box center [308, 191] width 365 height 16
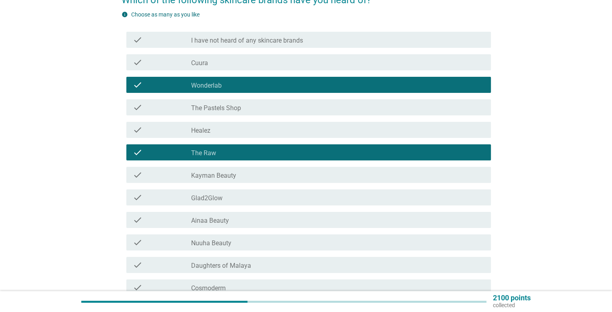
scroll to position [80, 0]
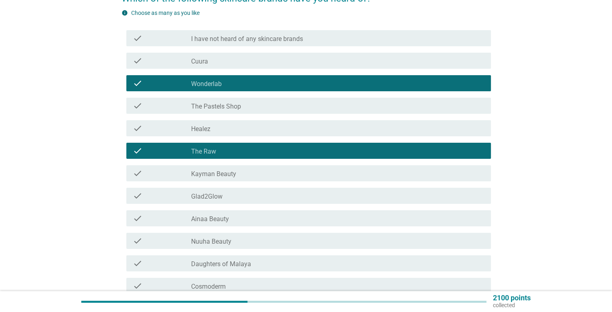
click at [330, 197] on div "check_box_outline_blank Glad2Glow" at bounding box center [337, 196] width 293 height 10
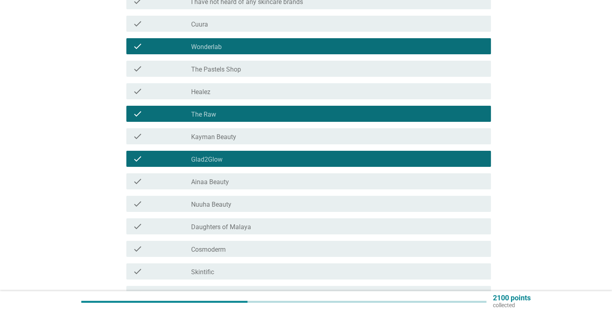
scroll to position [121, 0]
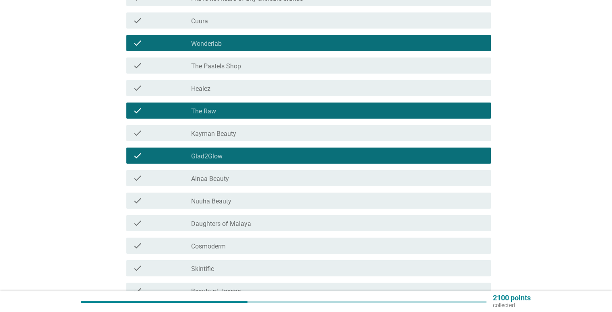
click at [309, 187] on div "check check_box_outline_blank Ainaa Beauty" at bounding box center [306, 178] width 369 height 23
click at [300, 175] on div "check_box_outline_blank Ainaa Beauty" at bounding box center [337, 178] width 293 height 10
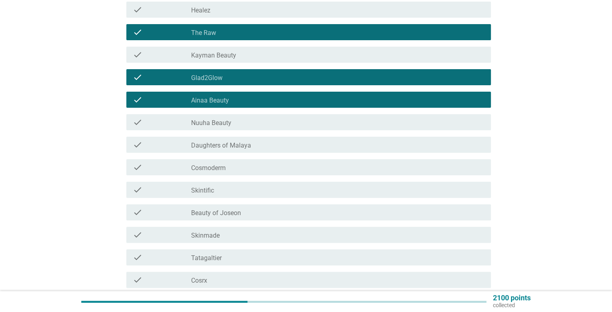
scroll to position [201, 0]
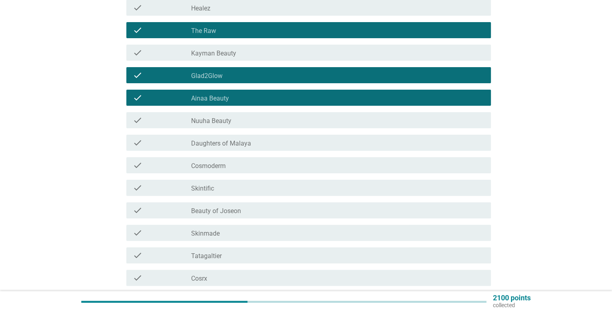
click at [260, 165] on div "check_box_outline_blank Cosmoderm" at bounding box center [337, 166] width 293 height 10
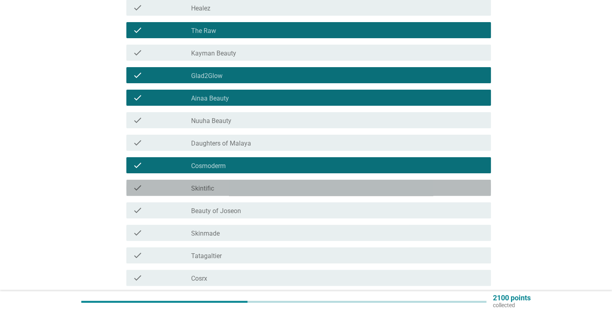
click at [264, 189] on div "check_box_outline_blank Skintific" at bounding box center [337, 188] width 293 height 10
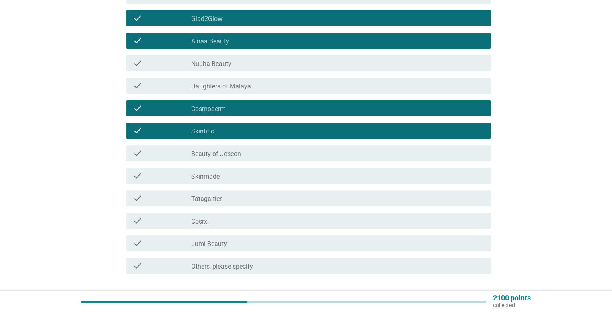
scroll to position [282, 0]
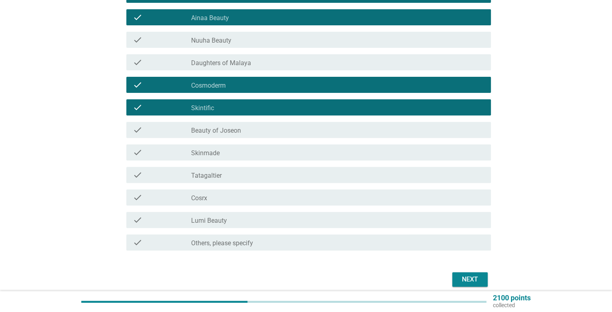
click at [269, 176] on div "check_box_outline_blank Tatagaltier" at bounding box center [337, 175] width 293 height 10
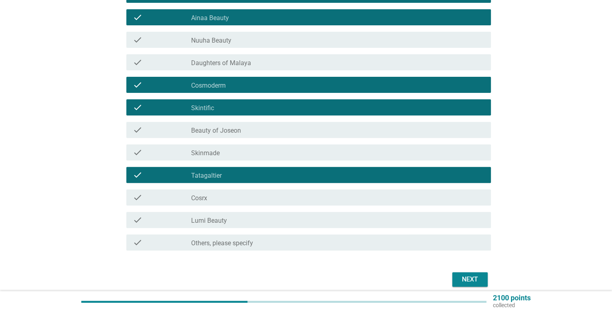
click at [272, 192] on div "check check_box_outline_blank Cosrx" at bounding box center [308, 198] width 365 height 16
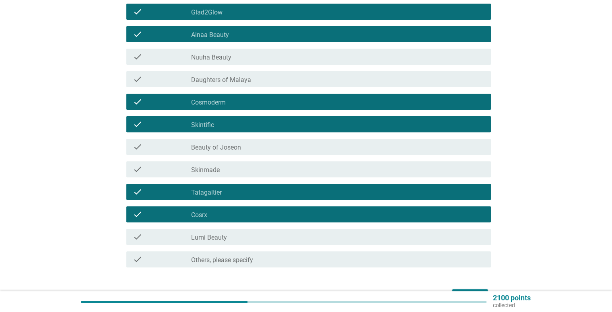
scroll to position [316, 0]
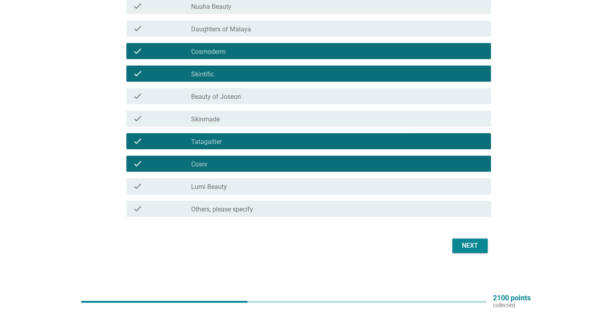
click at [473, 237] on div "Next" at bounding box center [306, 245] width 369 height 19
click at [472, 242] on div "Next" at bounding box center [470, 246] width 23 height 10
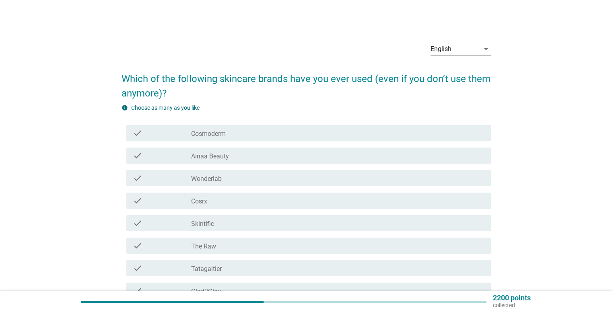
click at [234, 138] on div "check check_box_outline_blank Cosmoderm" at bounding box center [308, 133] width 365 height 16
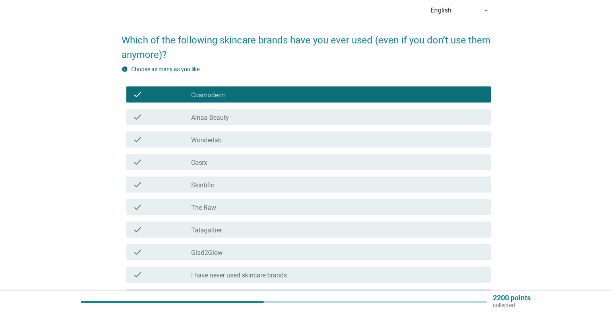
scroll to position [40, 0]
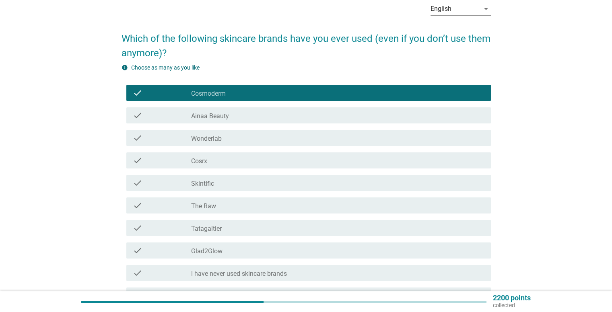
click at [231, 180] on div "check_box_outline_blank Skintific" at bounding box center [337, 183] width 293 height 10
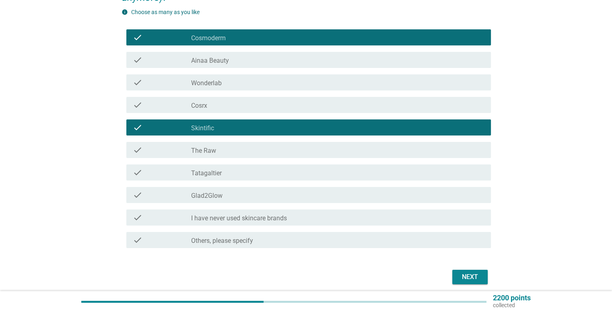
scroll to position [127, 0]
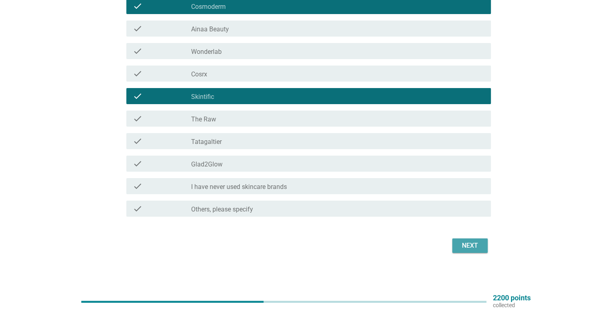
click at [469, 250] on button "Next" at bounding box center [469, 246] width 35 height 14
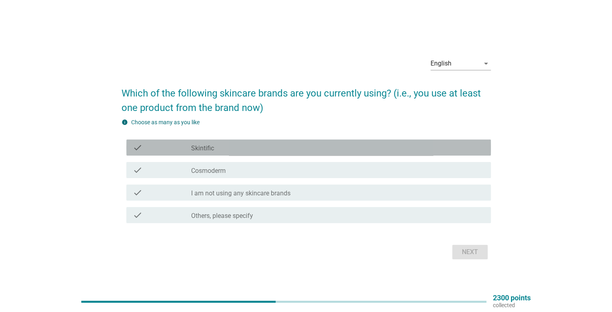
click at [287, 149] on div "check_box Skintific" at bounding box center [337, 148] width 293 height 10
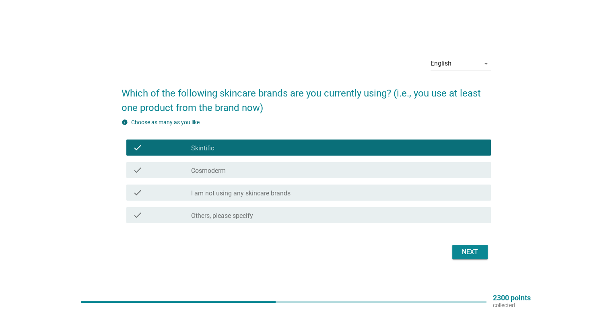
click at [465, 254] on div "Next" at bounding box center [470, 253] width 23 height 10
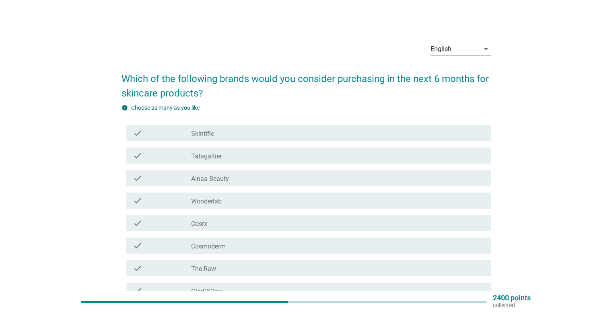
click at [294, 129] on div "check_box Skintific" at bounding box center [337, 133] width 293 height 10
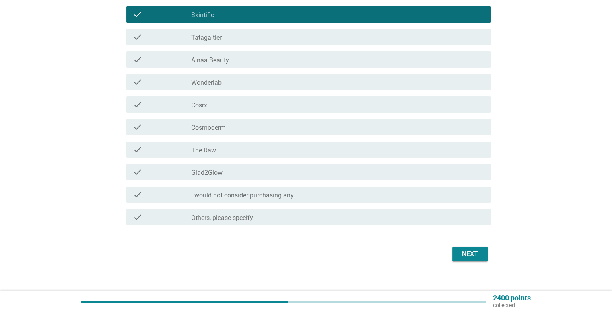
scroll to position [121, 0]
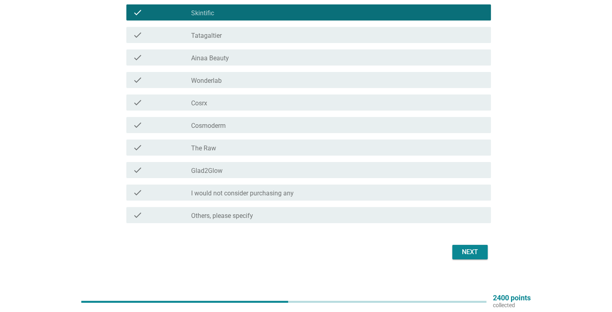
click at [463, 258] on button "Next" at bounding box center [469, 252] width 35 height 14
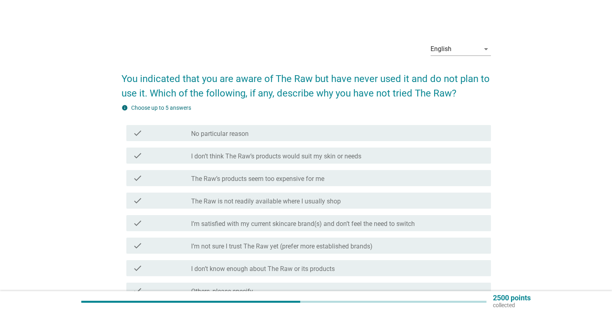
click at [406, 179] on div "check_box_outline_blank The Raw’s products seem too expensive for me" at bounding box center [337, 178] width 293 height 10
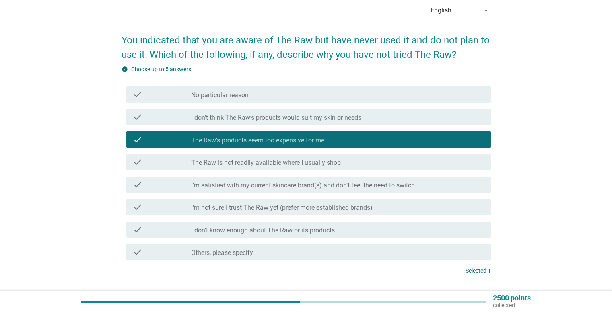
scroll to position [40, 0]
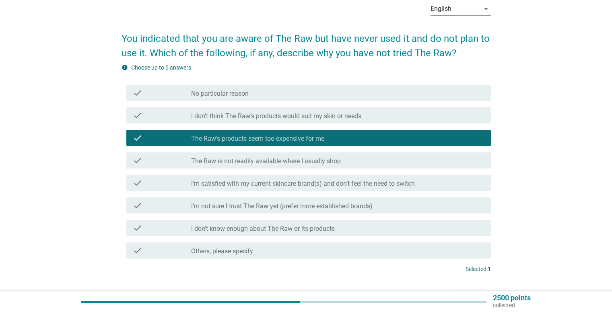
click at [415, 165] on div "check check_box_outline_blank The Raw is not readily available where I usually …" at bounding box center [308, 161] width 365 height 16
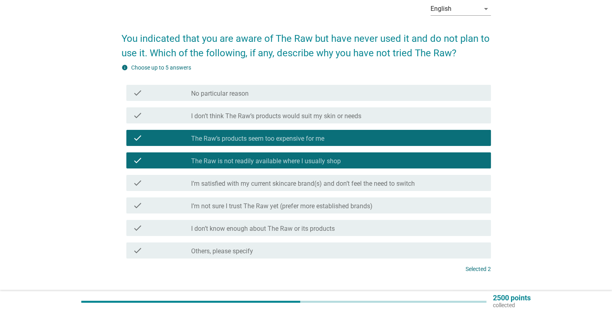
click at [438, 186] on div "check_box_outline_blank I’m satisfied with my current skincare brand(s) and don…" at bounding box center [337, 183] width 293 height 10
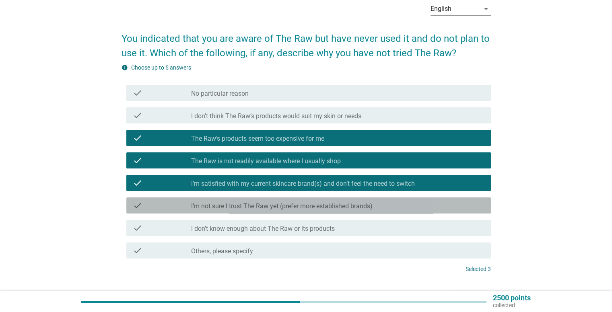
click at [413, 208] on div "check_box_outline_blank I’m not sure I trust The Raw yet (prefer more establish…" at bounding box center [337, 206] width 293 height 10
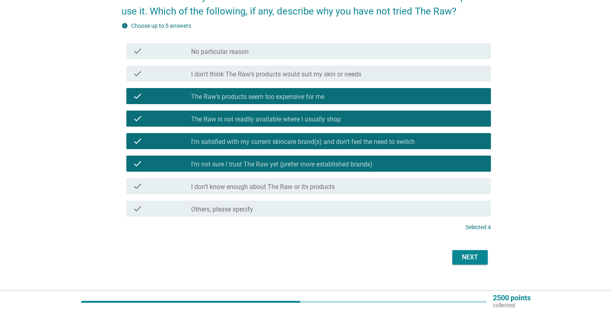
scroll to position [94, 0]
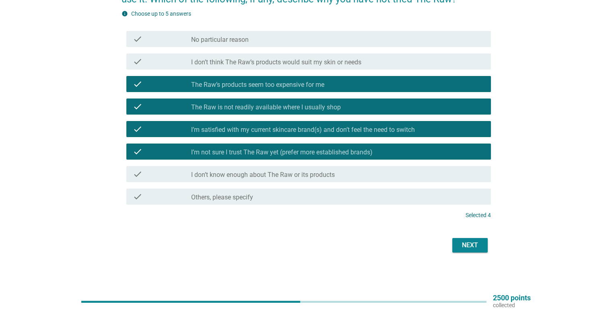
click at [405, 171] on div "check_box_outline_blank I don’t know enough about The Raw or its products" at bounding box center [337, 174] width 293 height 10
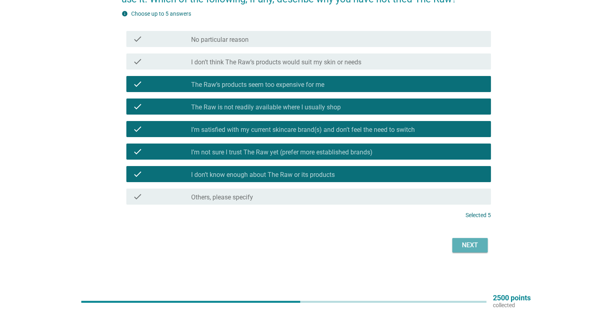
click at [468, 250] on div "Next" at bounding box center [470, 246] width 23 height 10
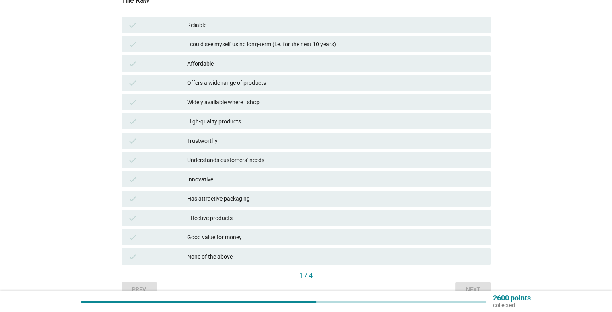
scroll to position [40, 0]
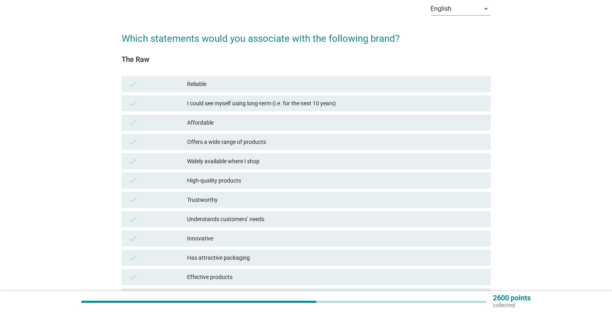
click at [345, 103] on div "I could see myself using long-term (i.e. for the next 10 years)" at bounding box center [335, 104] width 297 height 10
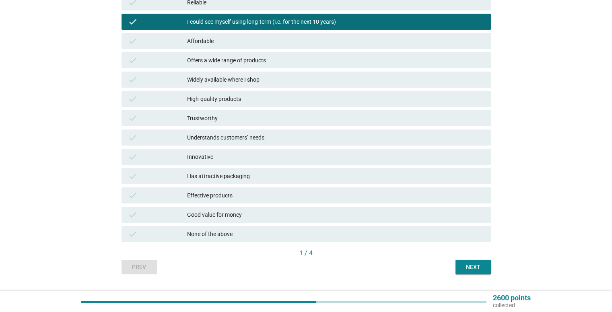
scroll to position [141, 0]
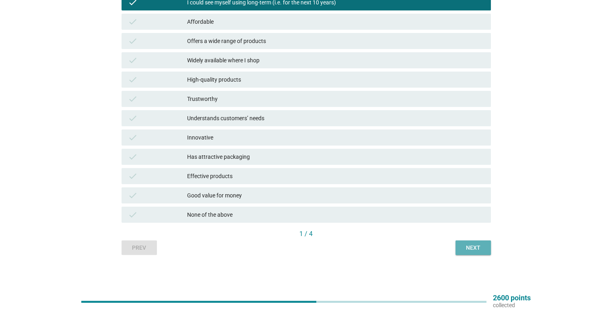
click at [475, 252] on button "Next" at bounding box center [473, 248] width 35 height 14
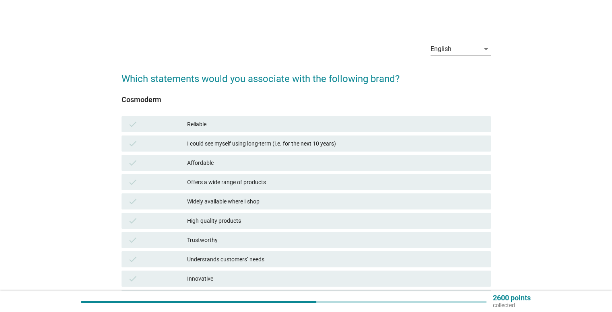
click at [315, 160] on div "Affordable" at bounding box center [335, 163] width 297 height 10
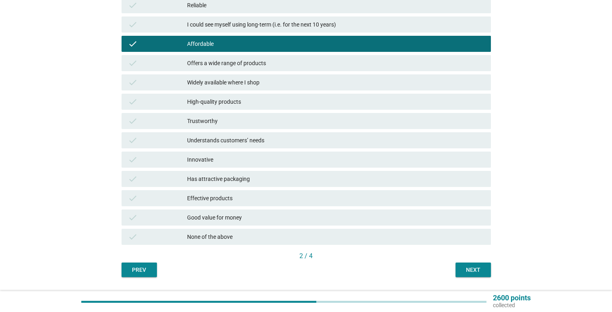
scroll to position [121, 0]
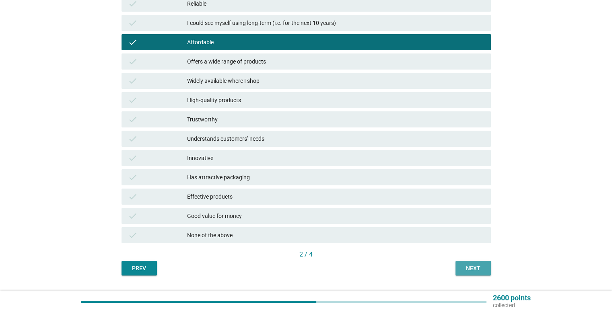
click at [466, 269] on div "Next" at bounding box center [473, 268] width 23 height 8
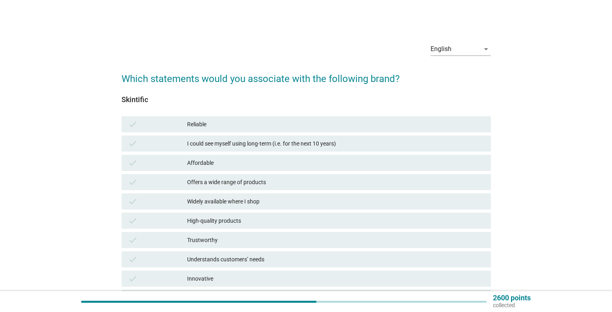
click at [297, 161] on div "Affordable" at bounding box center [335, 163] width 297 height 10
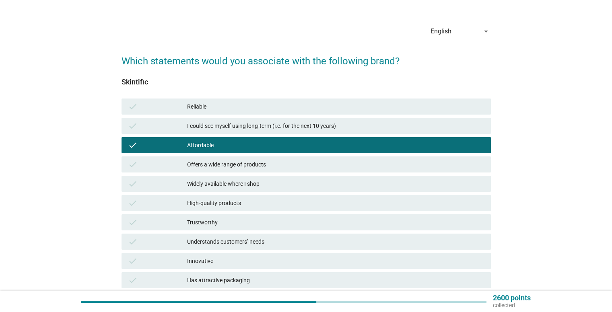
scroll to position [40, 0]
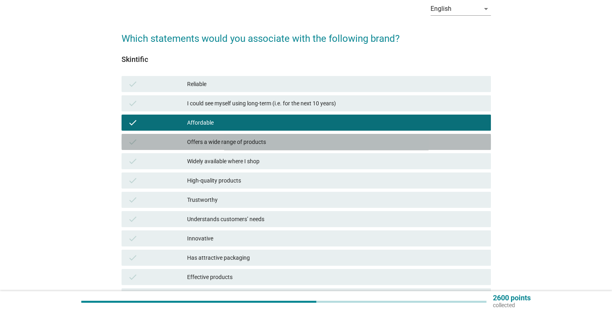
click at [307, 142] on div "Offers a wide range of products" at bounding box center [335, 142] width 297 height 10
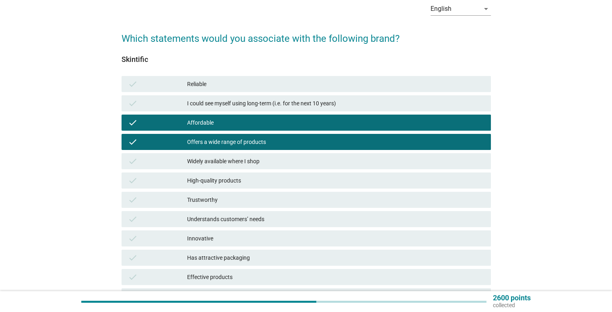
click at [301, 163] on div "Widely available where I shop" at bounding box center [335, 162] width 297 height 10
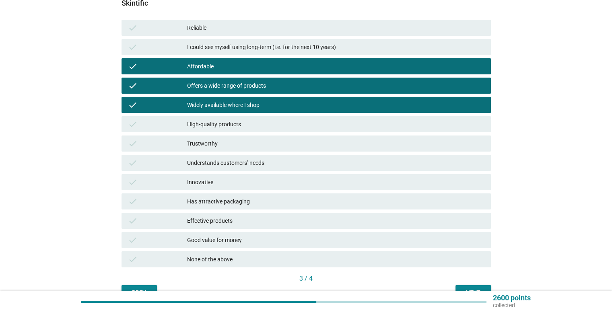
scroll to position [121, 0]
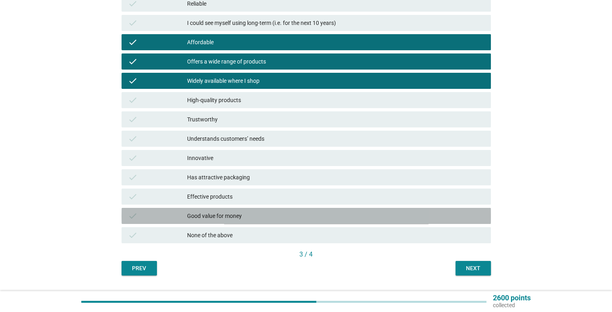
click at [371, 212] on div "Good value for money" at bounding box center [335, 216] width 297 height 10
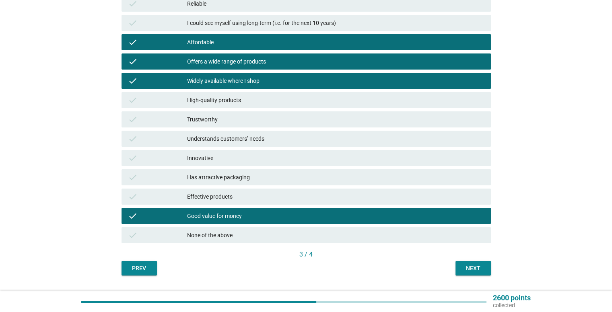
click at [466, 269] on div "Next" at bounding box center [473, 268] width 23 height 8
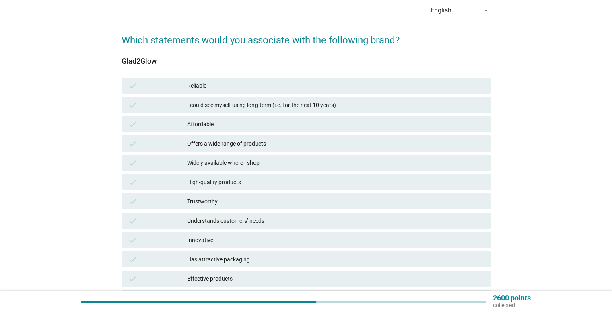
scroll to position [40, 0]
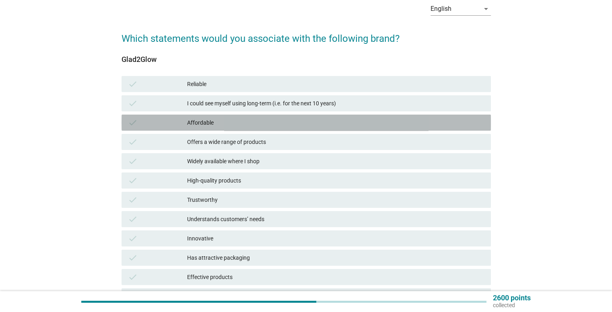
click at [267, 124] on div "Affordable" at bounding box center [335, 123] width 297 height 10
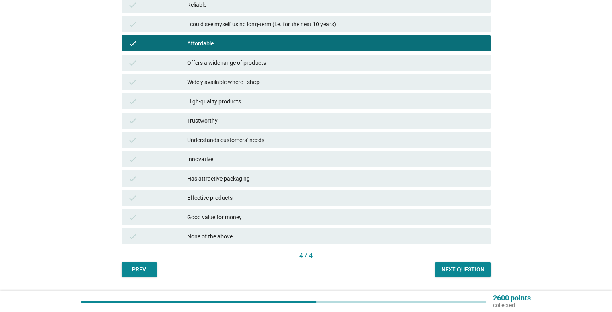
scroll to position [121, 0]
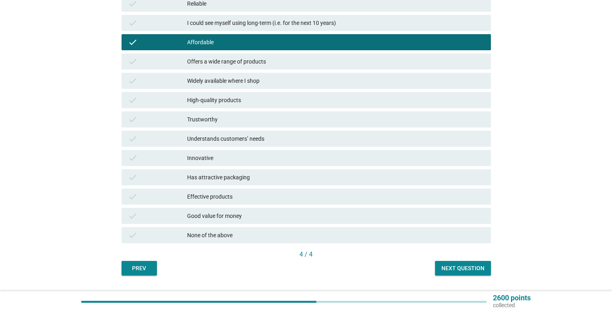
click at [430, 217] on div "Good value for money" at bounding box center [335, 216] width 297 height 10
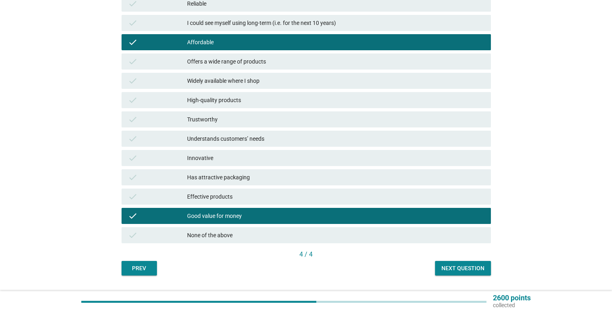
click at [461, 266] on div "Next question" at bounding box center [462, 268] width 43 height 8
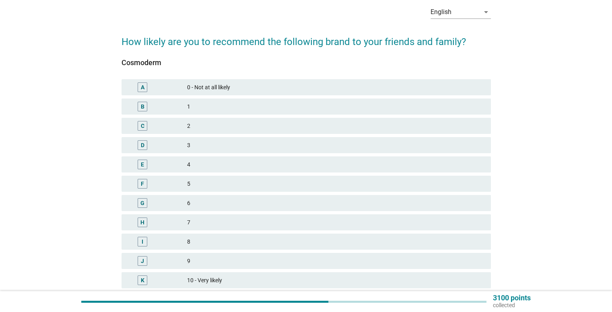
scroll to position [40, 0]
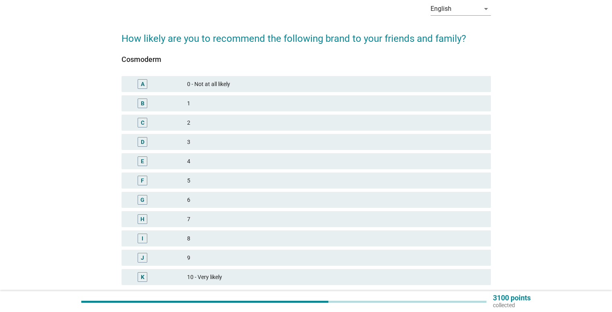
click at [219, 181] on div "5" at bounding box center [335, 181] width 297 height 10
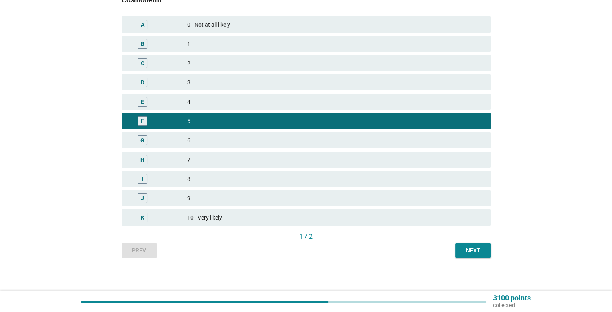
scroll to position [103, 0]
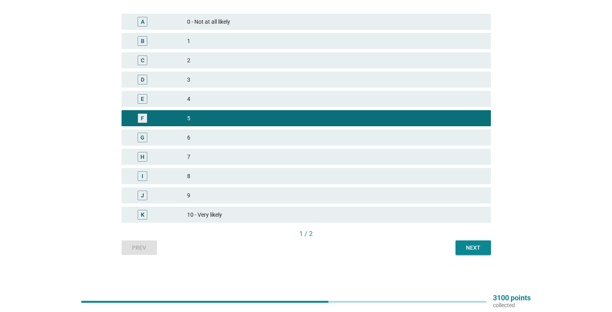
click at [463, 242] on button "Next" at bounding box center [473, 248] width 35 height 14
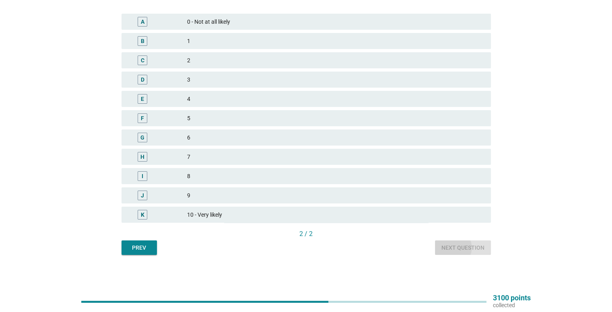
scroll to position [0, 0]
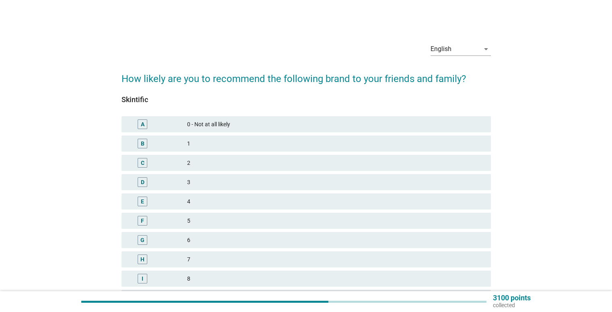
click at [270, 255] on div "H 7" at bounding box center [306, 260] width 369 height 16
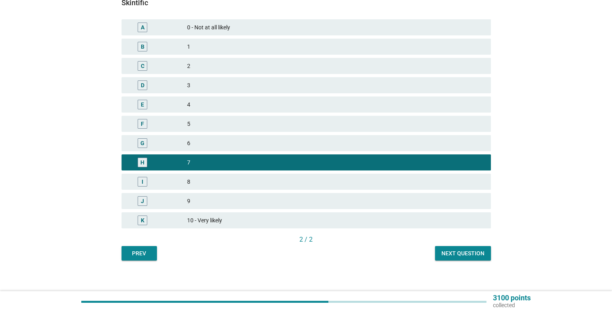
scroll to position [103, 0]
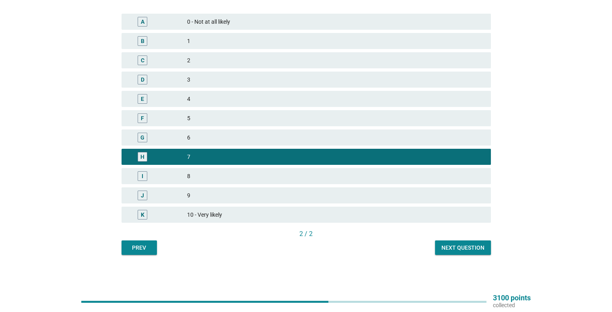
click at [452, 252] on button "Next question" at bounding box center [463, 248] width 56 height 14
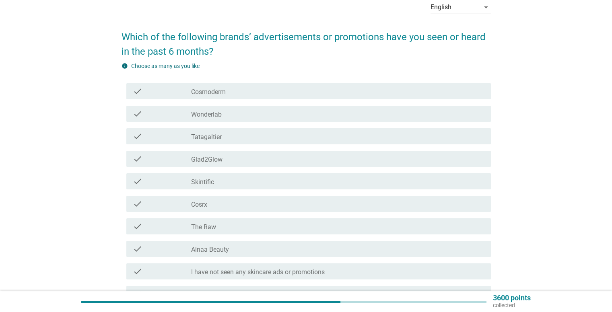
scroll to position [40, 0]
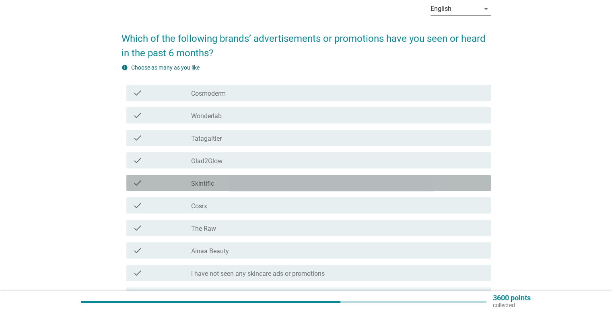
click at [353, 188] on div "check check_box_outline_blank Skintific" at bounding box center [308, 183] width 365 height 16
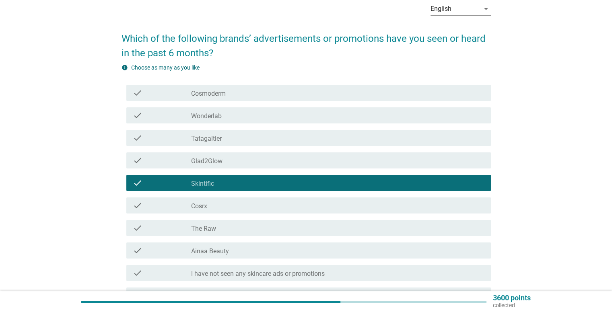
click at [358, 223] on div "check check_box_outline_blank The Raw" at bounding box center [308, 228] width 365 height 16
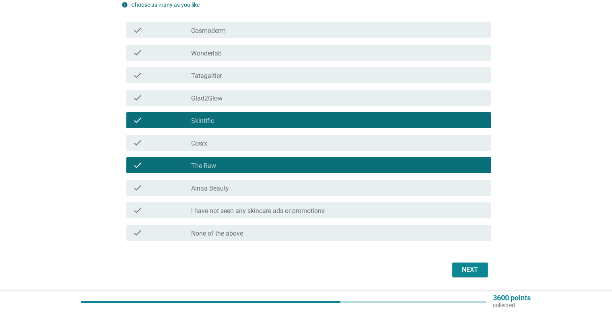
scroll to position [121, 0]
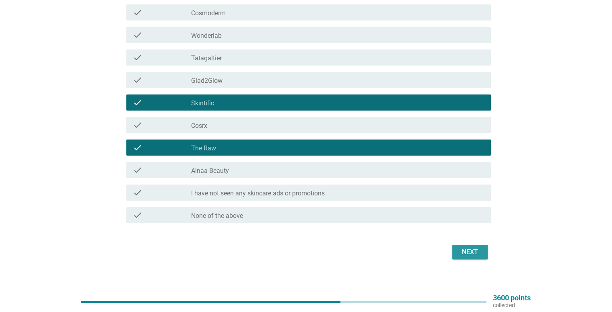
click at [467, 254] on div "Next" at bounding box center [470, 253] width 23 height 10
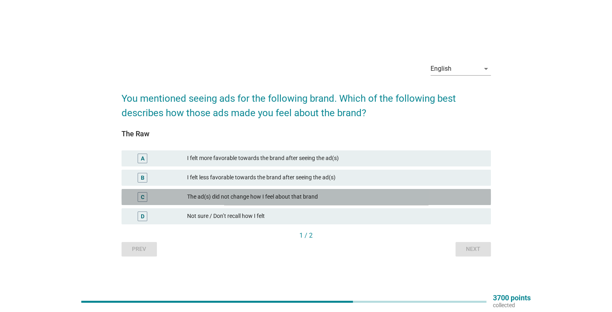
click at [433, 195] on div "The ad(s) did not change how I feel about that brand" at bounding box center [335, 197] width 297 height 10
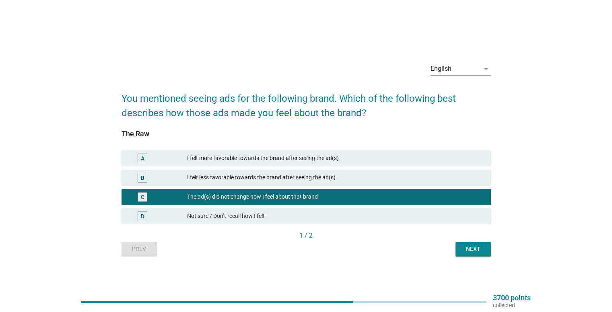
click at [481, 256] on div "English arrow_drop_down You mentioned seeing ads for the following brand. Which…" at bounding box center [306, 157] width 382 height 214
click at [481, 252] on div "Next" at bounding box center [473, 249] width 23 height 8
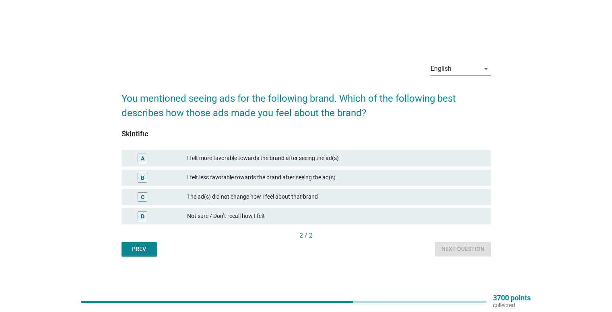
click at [361, 201] on div "The ad(s) did not change how I feel about that brand" at bounding box center [335, 197] width 297 height 10
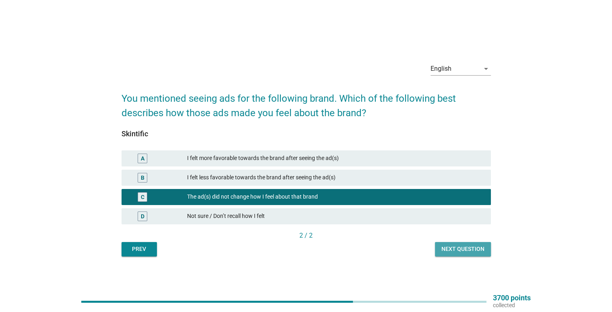
click at [439, 247] on button "Next question" at bounding box center [463, 249] width 56 height 14
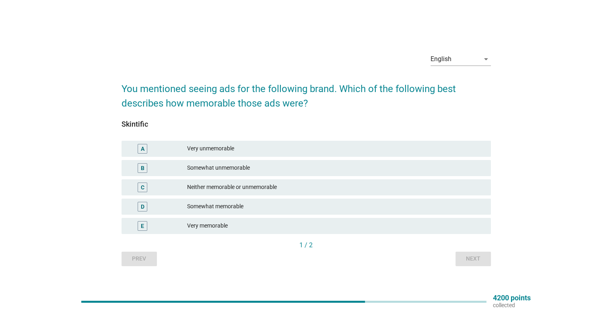
click at [288, 195] on div "C Neither memorable or unmemorable" at bounding box center [306, 187] width 373 height 19
click at [362, 193] on div "C Neither memorable or unmemorable" at bounding box center [306, 187] width 369 height 16
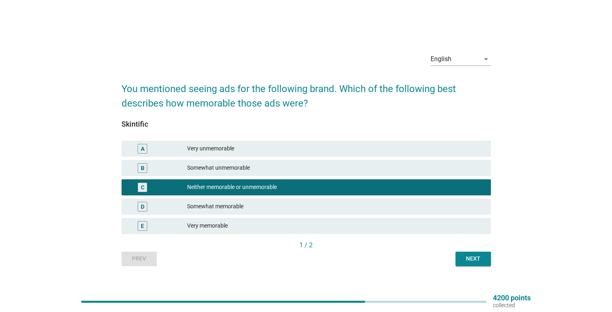
click at [467, 262] on div "Next" at bounding box center [473, 259] width 23 height 8
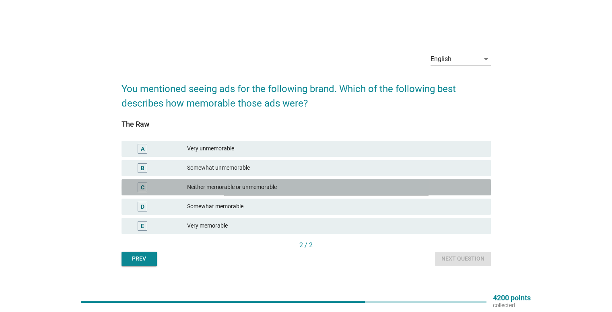
click at [384, 194] on div "C Neither memorable or unmemorable" at bounding box center [306, 187] width 369 height 16
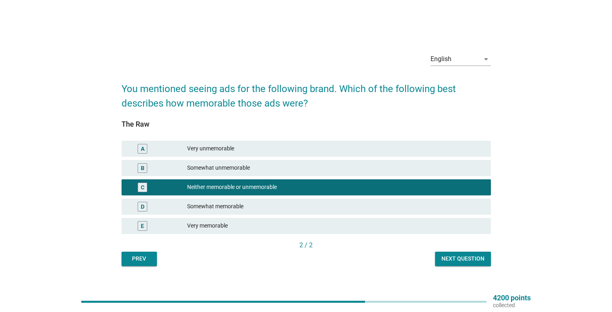
click at [459, 259] on div "Next question" at bounding box center [462, 259] width 43 height 8
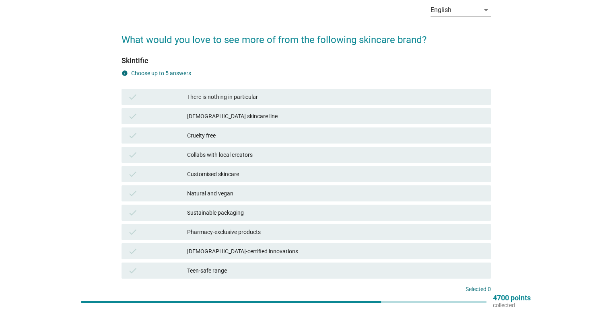
scroll to position [40, 0]
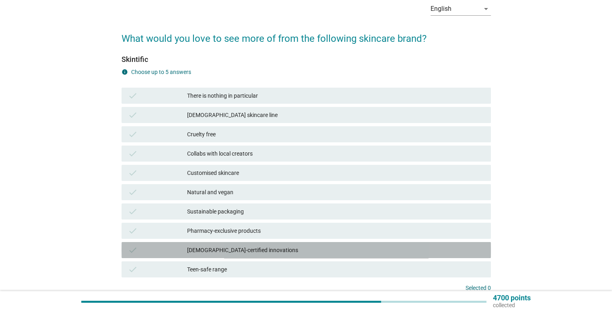
click at [361, 257] on div "check Halal-certified innovations" at bounding box center [306, 250] width 369 height 16
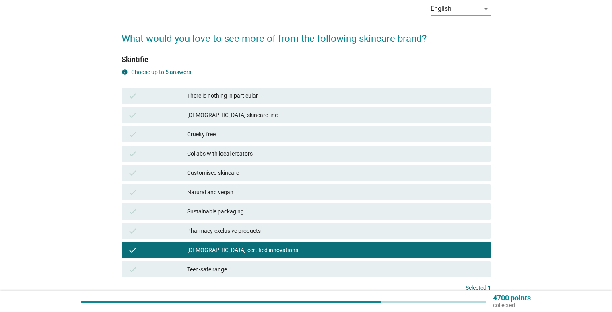
click at [336, 192] on div "Natural and vegan" at bounding box center [335, 193] width 297 height 10
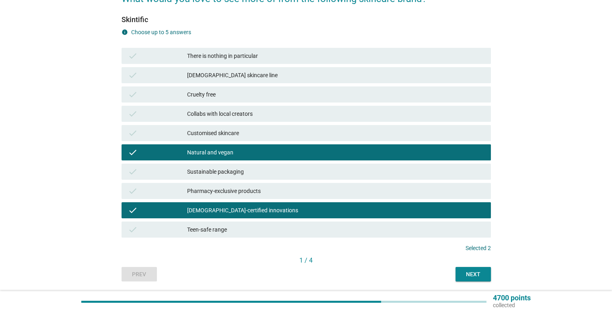
scroll to position [80, 0]
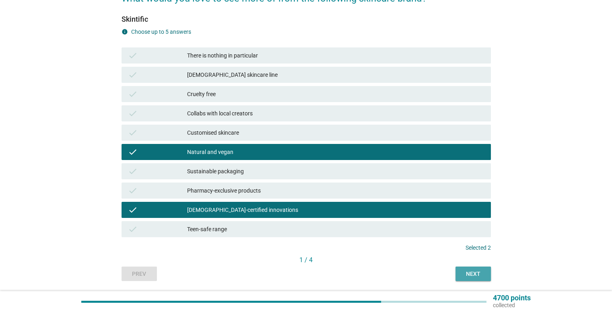
click at [466, 272] on div "Next" at bounding box center [473, 274] width 23 height 8
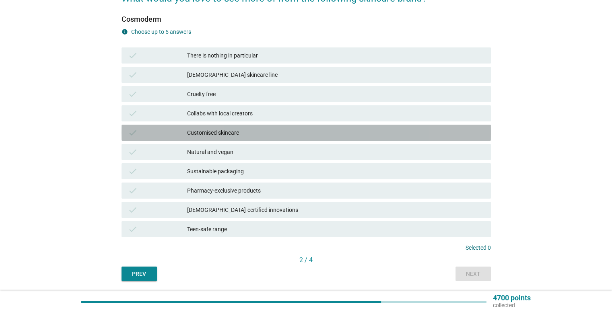
click at [272, 134] on div "Customised skincare" at bounding box center [335, 133] width 297 height 10
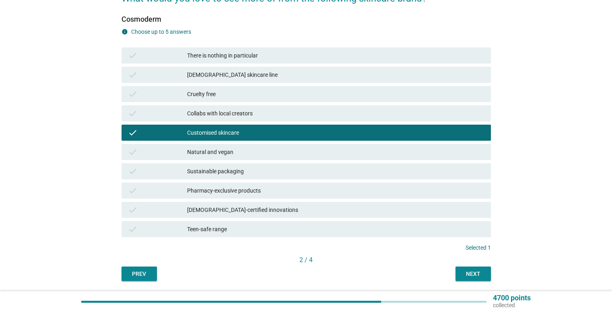
click at [273, 130] on div "Customised skincare" at bounding box center [335, 133] width 297 height 10
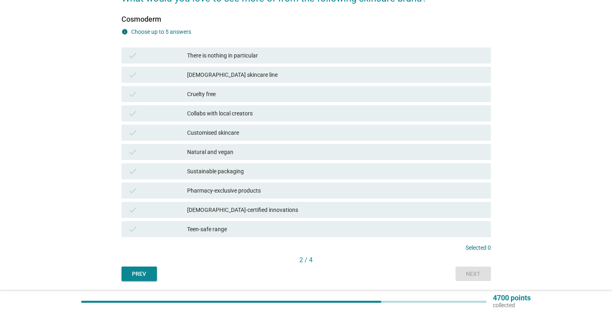
click at [277, 57] on div "There is nothing in particular" at bounding box center [335, 56] width 297 height 10
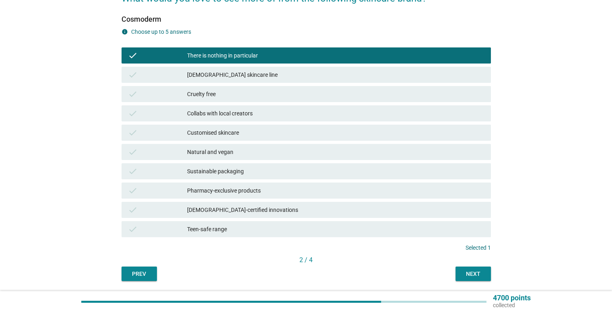
click at [460, 281] on div "English arrow_drop_down What would you love to see more of from the following s…" at bounding box center [306, 118] width 382 height 338
click at [460, 279] on button "Next" at bounding box center [473, 274] width 35 height 14
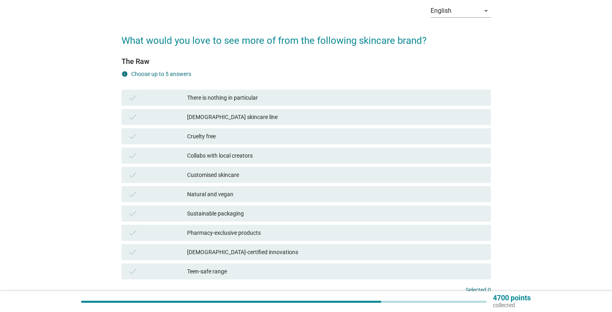
scroll to position [40, 0]
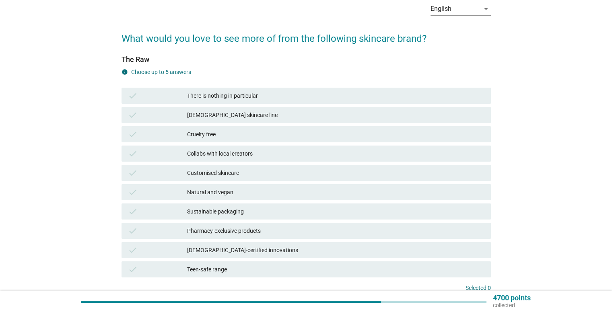
click at [264, 101] on div "check There is nothing in particular" at bounding box center [306, 96] width 369 height 16
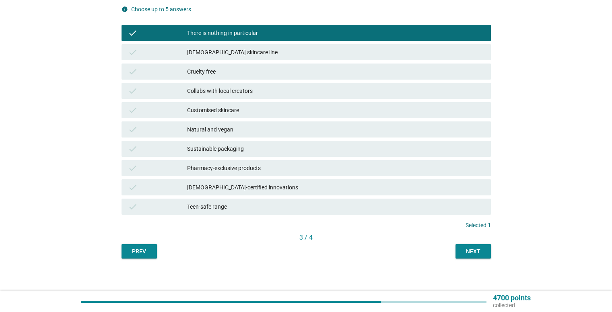
scroll to position [106, 0]
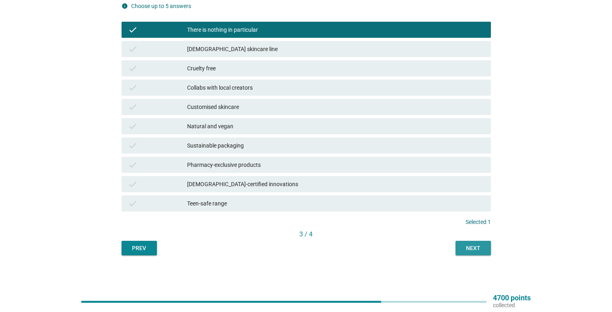
click at [478, 247] on div "Next" at bounding box center [473, 248] width 23 height 8
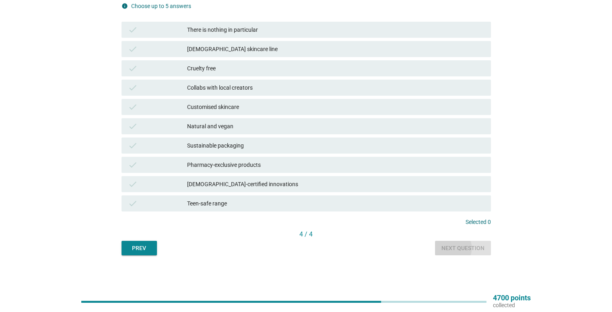
scroll to position [0, 0]
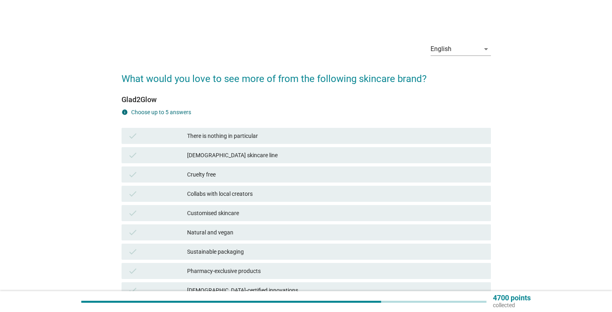
click at [260, 138] on div "There is nothing in particular" at bounding box center [335, 136] width 297 height 10
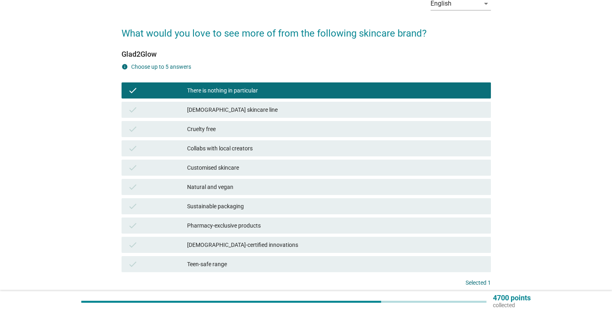
scroll to position [106, 0]
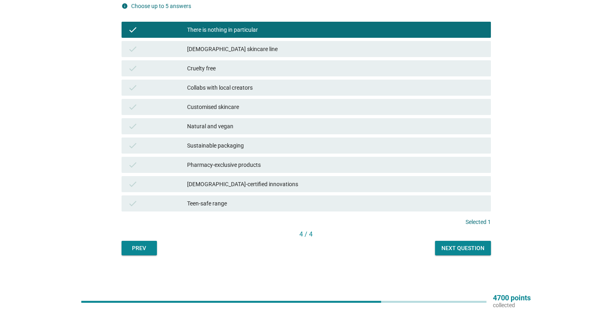
click at [476, 252] on div "Next question" at bounding box center [462, 248] width 43 height 8
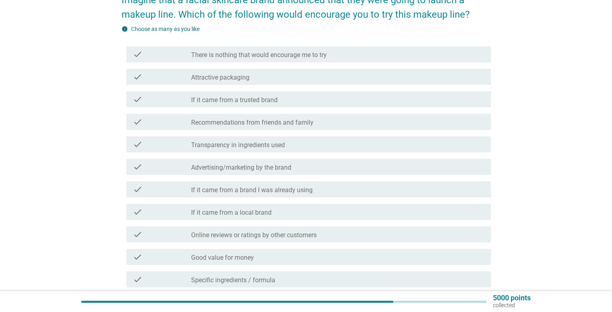
scroll to position [80, 0]
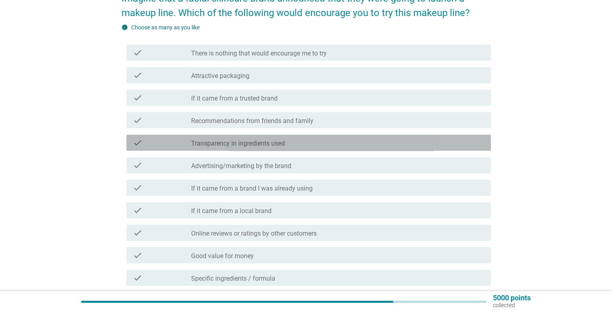
click at [325, 142] on div "check_box_outline_blank Transparency in ingredients used" at bounding box center [337, 143] width 293 height 10
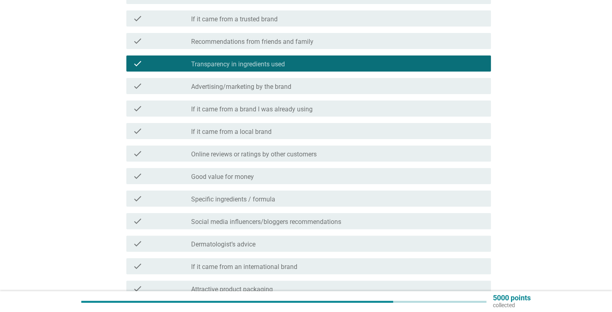
scroll to position [161, 0]
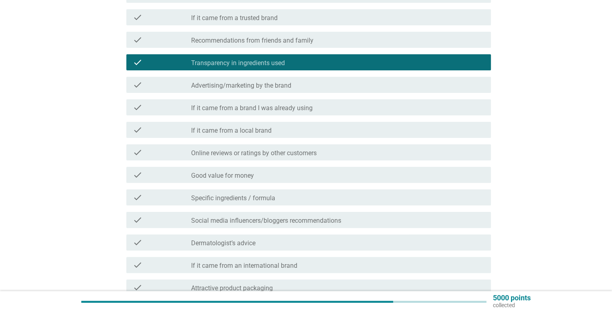
click at [361, 112] on div "check_box_outline_blank If it came from a brand I was already using" at bounding box center [337, 108] width 293 height 10
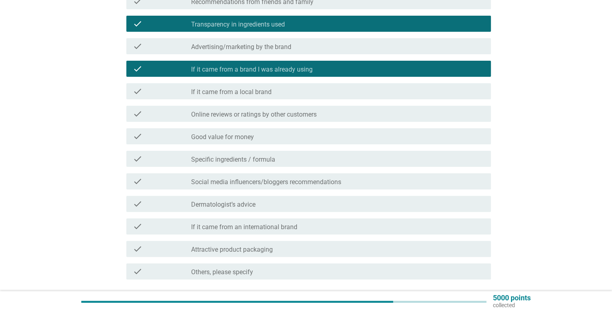
scroll to position [201, 0]
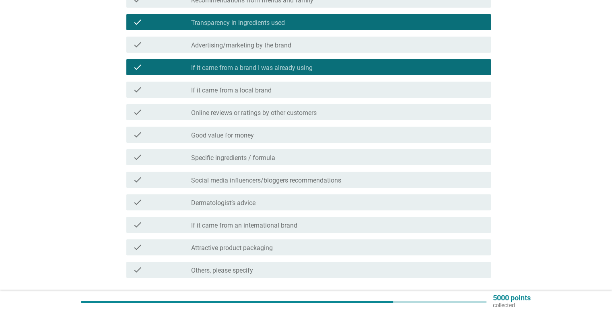
click at [294, 118] on div "check check_box_outline_blank Online reviews or ratings by other customers" at bounding box center [308, 112] width 365 height 16
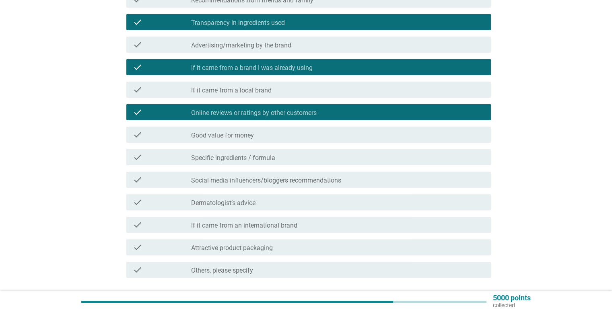
click at [373, 149] on div "check check_box_outline_blank Specific ingredients / formula" at bounding box center [308, 157] width 365 height 16
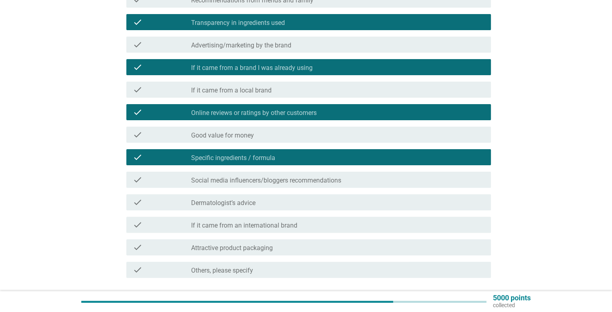
click at [371, 150] on div "check check_box_outline_blank Specific ingredients / formula" at bounding box center [308, 157] width 365 height 16
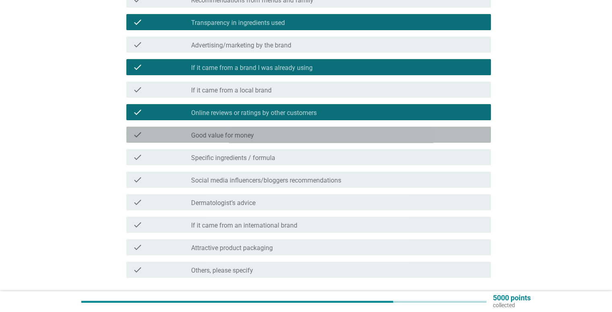
click at [374, 137] on div "check_box_outline_blank Good value for money" at bounding box center [337, 135] width 293 height 10
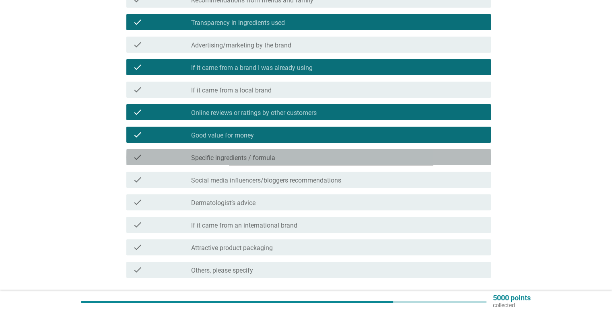
click at [317, 153] on div "check_box_outline_blank Specific ingredients / formula" at bounding box center [337, 158] width 293 height 10
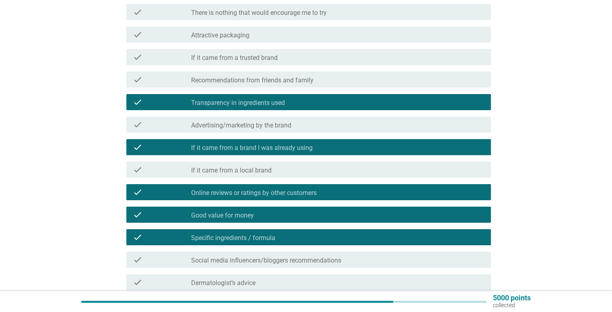
scroll to position [121, 0]
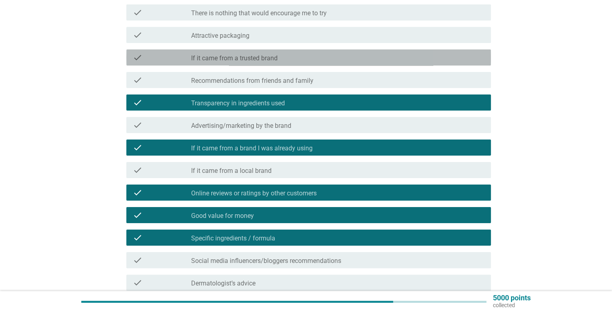
click at [306, 53] on div "check_box_outline_blank If it came from a trusted brand" at bounding box center [337, 58] width 293 height 10
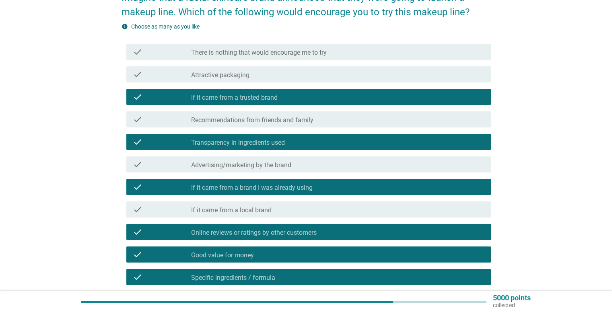
scroll to position [262, 0]
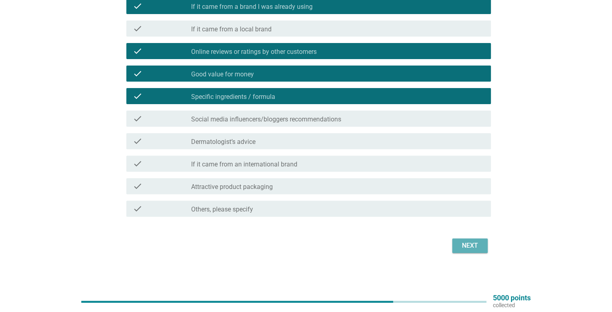
click at [467, 240] on button "Next" at bounding box center [469, 246] width 35 height 14
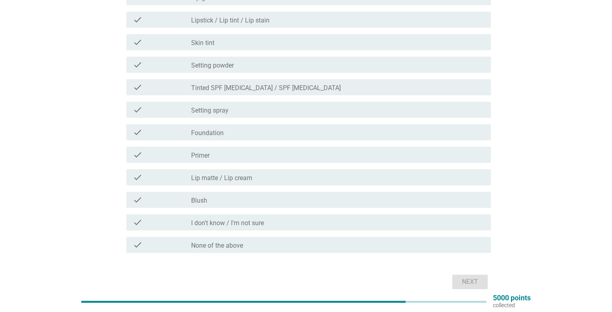
scroll to position [155, 0]
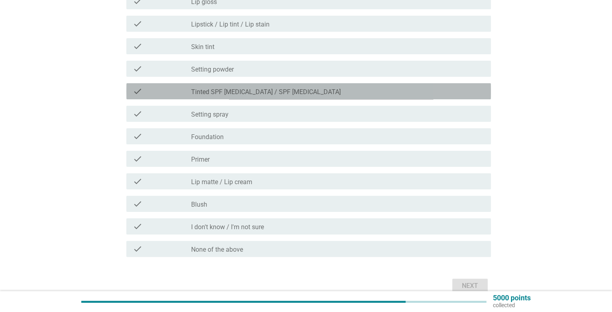
click at [267, 87] on div "check_box_outline_blank Tinted SPF Lip Balm / SPF Lip Balm" at bounding box center [337, 92] width 293 height 10
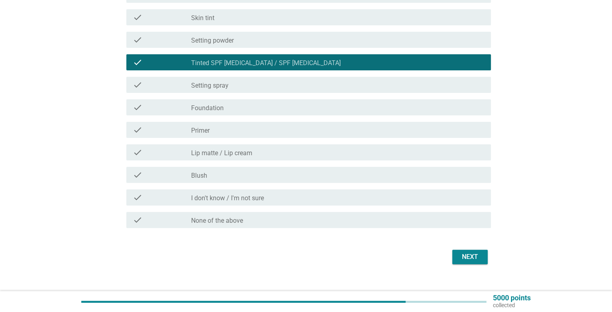
scroll to position [195, 0]
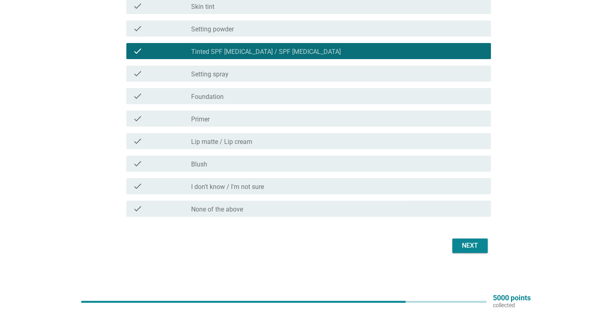
click at [471, 247] on div "Next" at bounding box center [470, 246] width 23 height 10
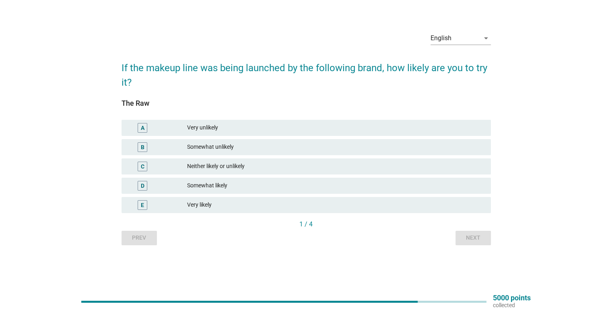
scroll to position [0, 0]
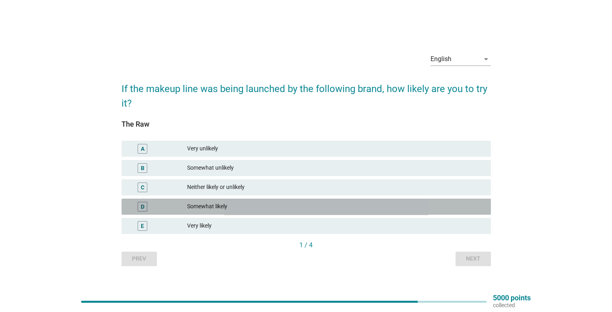
click at [298, 209] on div "Somewhat likely" at bounding box center [335, 207] width 297 height 10
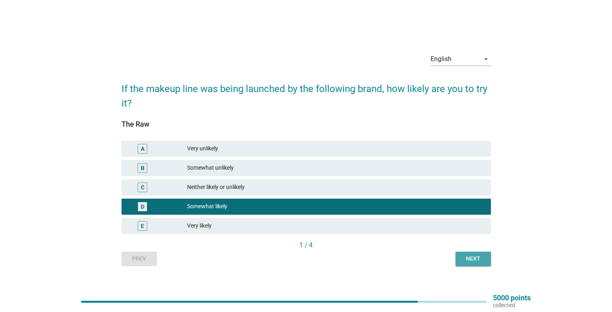
click at [470, 262] on div "Next" at bounding box center [473, 259] width 23 height 8
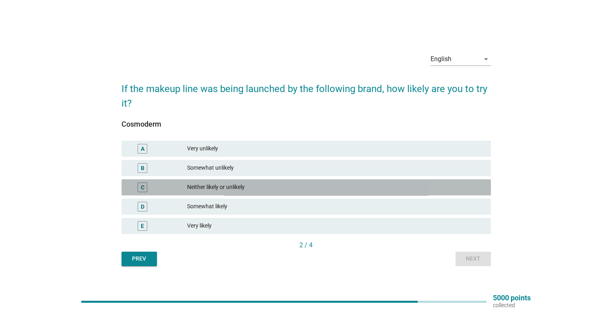
click at [396, 192] on div "C Neither likely or unlikely" at bounding box center [306, 187] width 369 height 16
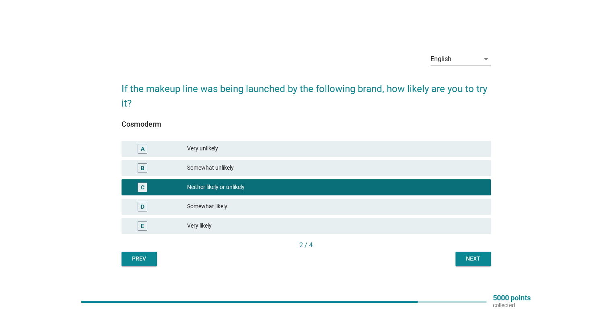
click at [478, 262] on div "Next" at bounding box center [473, 259] width 23 height 8
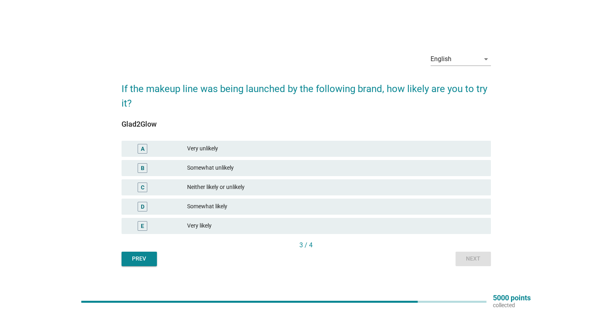
click at [336, 205] on div "Somewhat likely" at bounding box center [335, 207] width 297 height 10
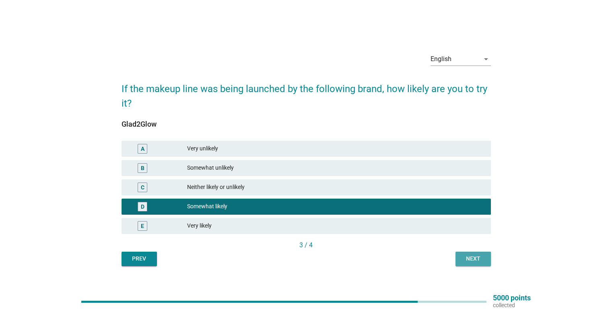
click at [478, 265] on button "Next" at bounding box center [473, 259] width 35 height 14
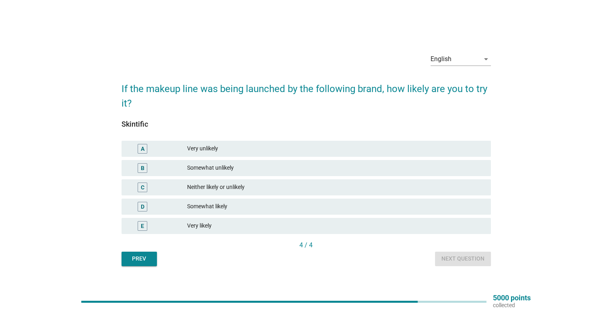
click at [355, 209] on div "Somewhat likely" at bounding box center [335, 207] width 297 height 10
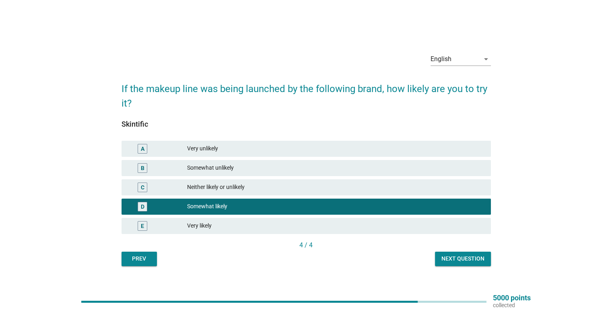
click at [478, 263] on button "Next question" at bounding box center [463, 259] width 56 height 14
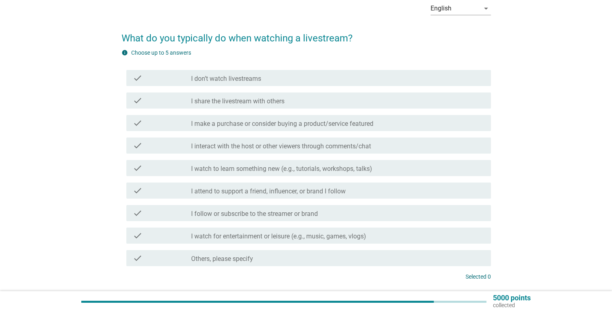
scroll to position [40, 0]
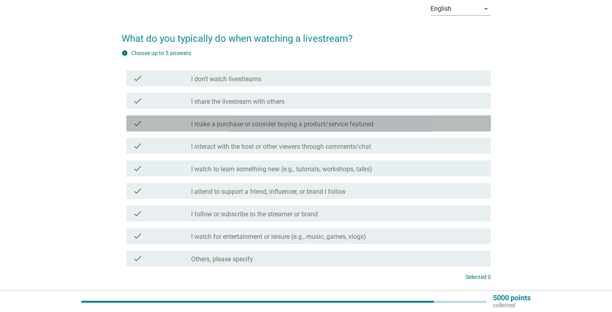
click at [405, 126] on div "check_box_outline_blank I make a purchase or consider buying a product/service …" at bounding box center [337, 124] width 293 height 10
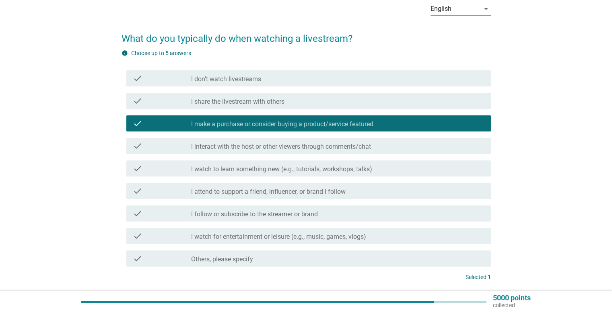
click at [444, 156] on div "check check_box_outline_blank I interact with the host or other viewers through…" at bounding box center [306, 146] width 369 height 23
click at [436, 146] on div "check_box_outline_blank I interact with the host or other viewers through comme…" at bounding box center [337, 146] width 293 height 10
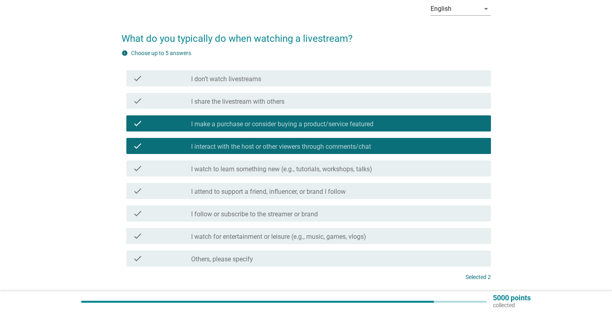
click at [451, 173] on div "check_box_outline_blank I watch to learn something new (e.g., tutorials, worksh…" at bounding box center [337, 169] width 293 height 10
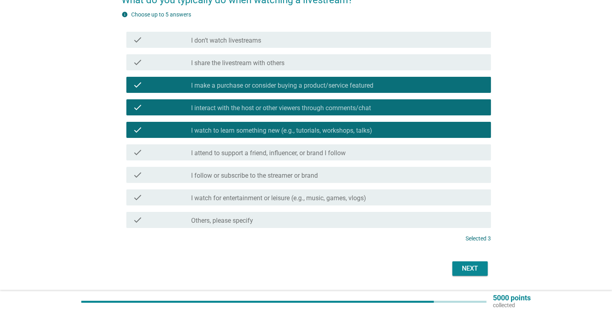
scroll to position [80, 0]
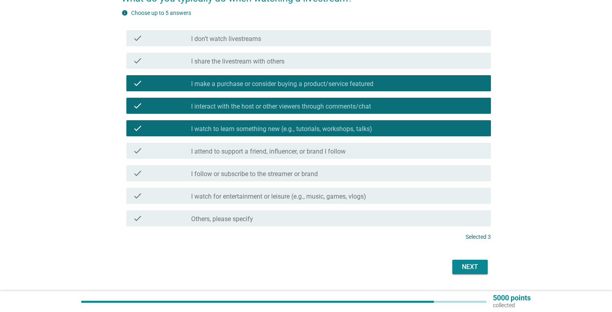
click at [486, 272] on button "Next" at bounding box center [469, 267] width 35 height 14
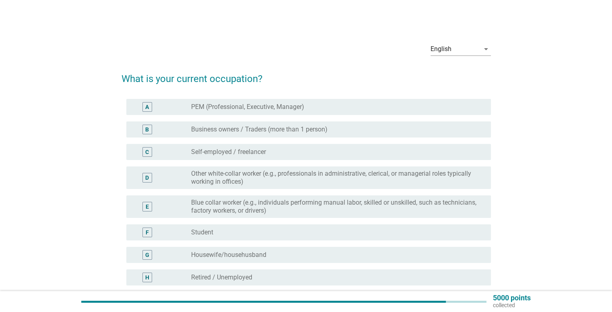
click at [348, 116] on div "A radio_button_unchecked PEM (Professional, Executive, Manager)" at bounding box center [306, 107] width 369 height 23
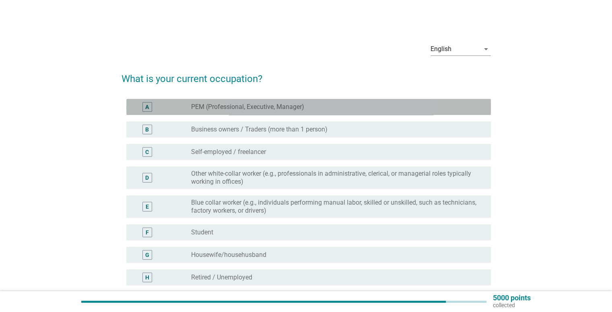
click at [347, 111] on div "radio_button_unchecked PEM (Professional, Executive, Manager)" at bounding box center [337, 107] width 293 height 10
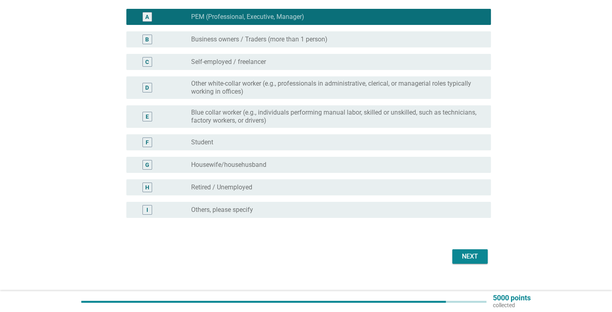
scroll to position [101, 0]
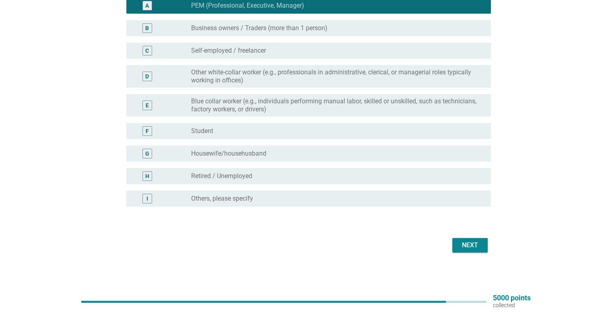
click at [478, 244] on div "Next" at bounding box center [470, 246] width 23 height 10
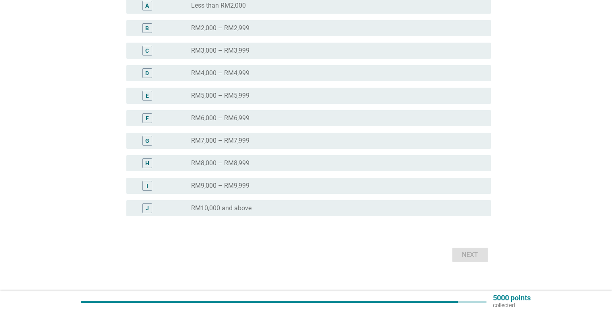
scroll to position [0, 0]
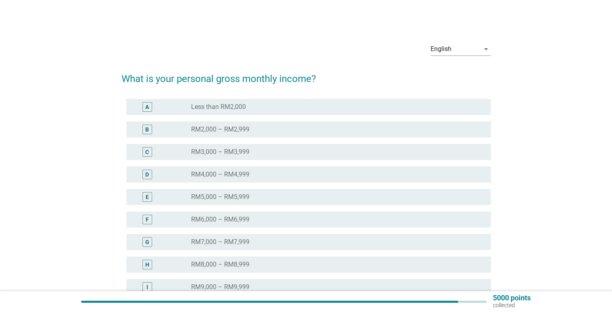
click at [314, 154] on div "radio_button_unchecked RM3,000 – RM3,999" at bounding box center [334, 152] width 287 height 8
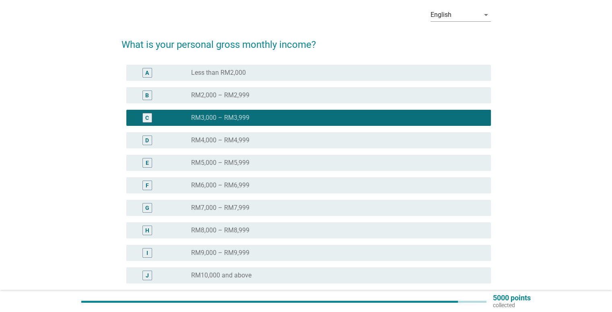
scroll to position [111, 0]
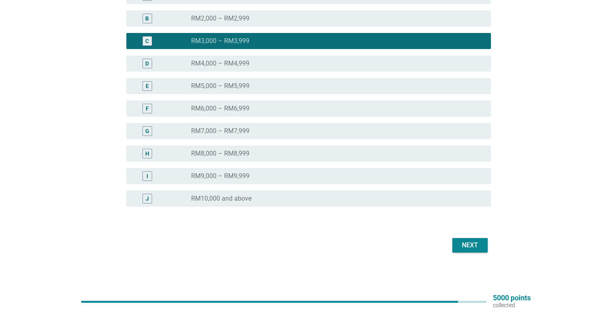
click at [477, 241] on div "Next" at bounding box center [470, 246] width 23 height 10
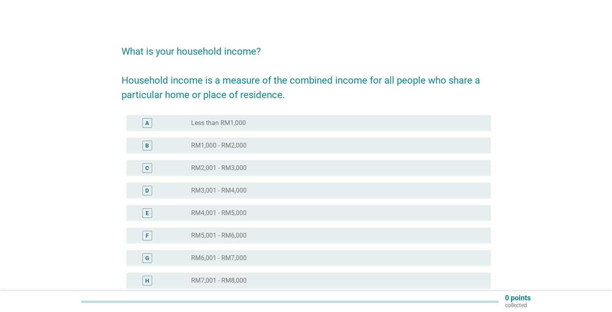
click at [297, 188] on div "radio_button_unchecked RM3,001 - RM4,000" at bounding box center [334, 191] width 287 height 8
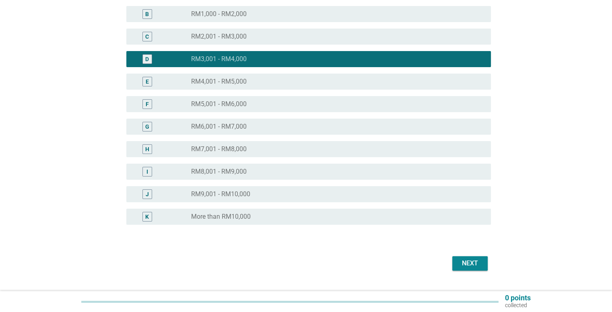
scroll to position [150, 0]
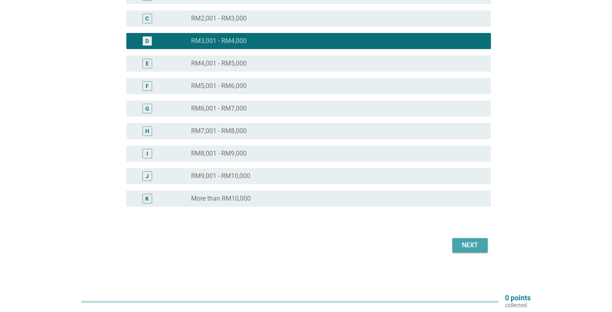
click at [475, 250] on div "Next" at bounding box center [470, 246] width 23 height 10
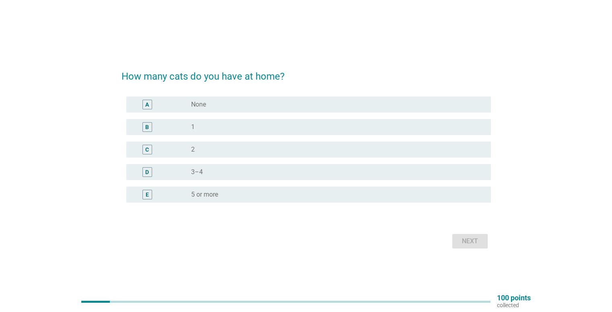
click at [402, 154] on div "radio_button_unchecked 2" at bounding box center [337, 150] width 293 height 10
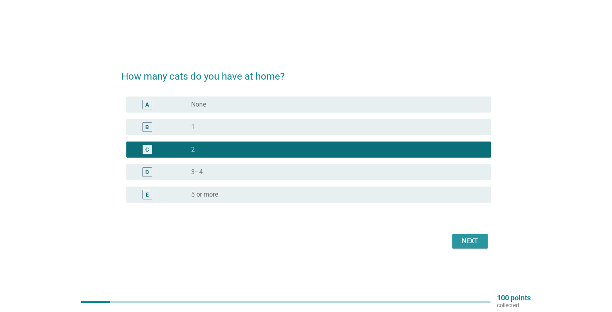
click at [464, 242] on div "Next" at bounding box center [470, 242] width 23 height 10
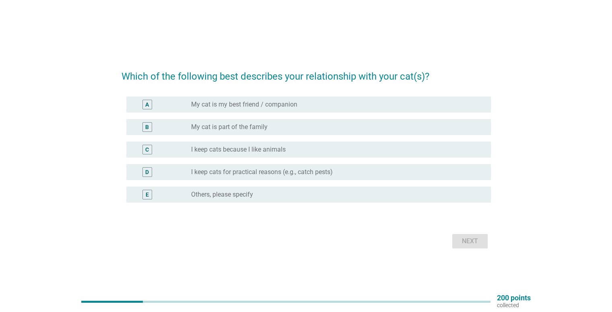
click at [335, 107] on div "radio_button_unchecked My cat is my best friend / companion" at bounding box center [334, 105] width 287 height 8
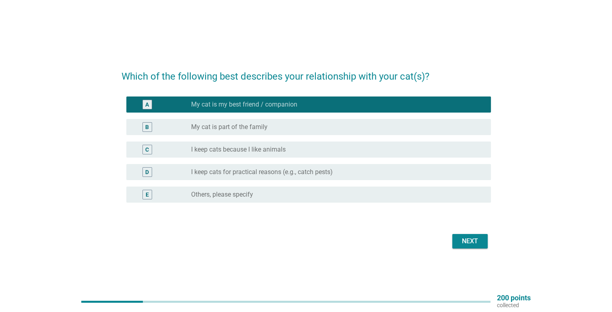
click at [477, 237] on div "Next" at bounding box center [470, 242] width 23 height 10
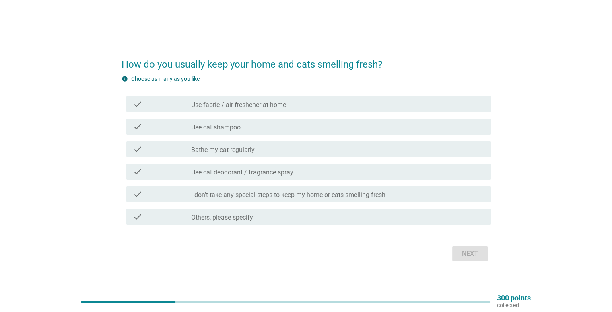
click at [417, 213] on div "check_box_outline_blank Others, please specify" at bounding box center [337, 217] width 293 height 10
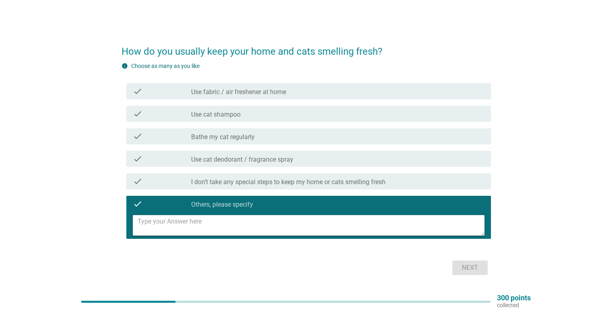
click at [409, 227] on textarea at bounding box center [311, 225] width 347 height 21
type textarea "air purifyer"
click at [475, 270] on div "Next" at bounding box center [470, 268] width 23 height 10
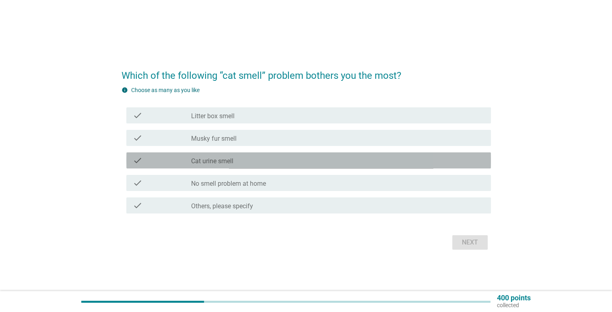
click at [234, 168] on div "check check_box_outline_blank Cat urine smell" at bounding box center [308, 161] width 365 height 16
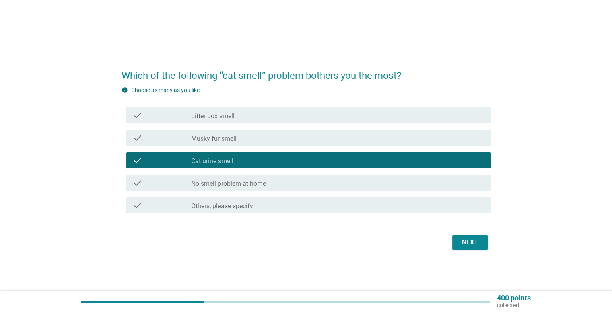
click at [472, 246] on div "Next" at bounding box center [470, 243] width 23 height 10
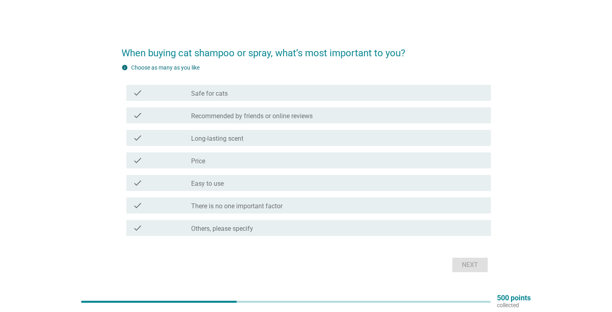
click at [242, 102] on div "check check_box_outline_blank Safe for cats" at bounding box center [306, 93] width 369 height 23
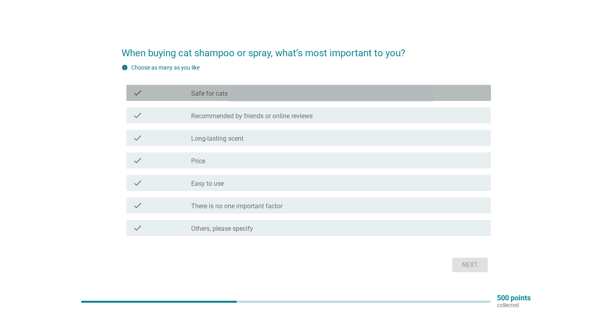
click at [239, 98] on div "check check_box_outline_blank Safe for cats" at bounding box center [308, 93] width 365 height 16
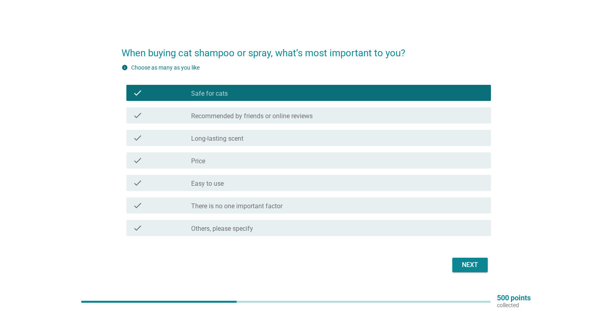
click at [233, 160] on div "check_box_outline_blank Price" at bounding box center [337, 161] width 293 height 10
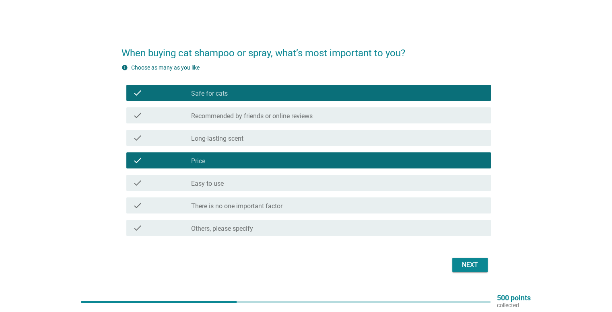
click at [331, 121] on div "check check_box_outline_blank Recommended by friends or online reviews" at bounding box center [308, 115] width 365 height 16
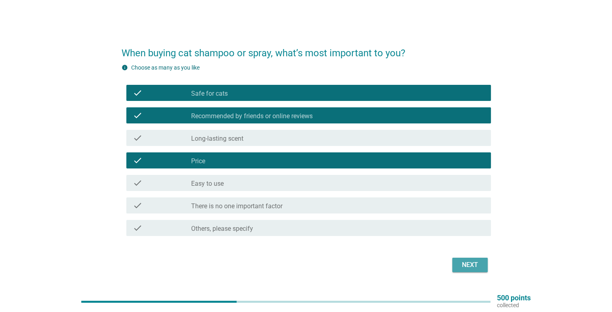
click at [470, 260] on div "Next" at bounding box center [470, 265] width 23 height 10
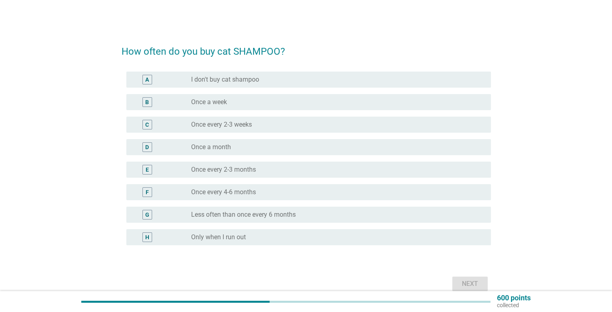
click at [260, 169] on div "radio_button_unchecked Once every 2-3 months" at bounding box center [334, 170] width 287 height 8
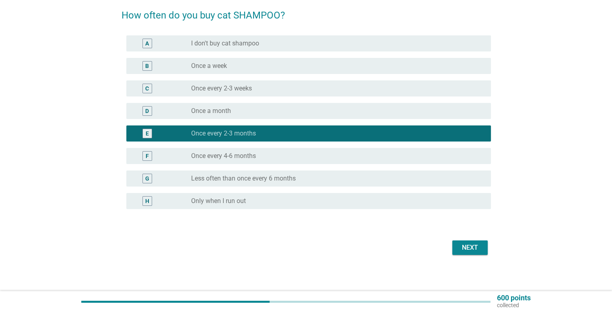
scroll to position [39, 0]
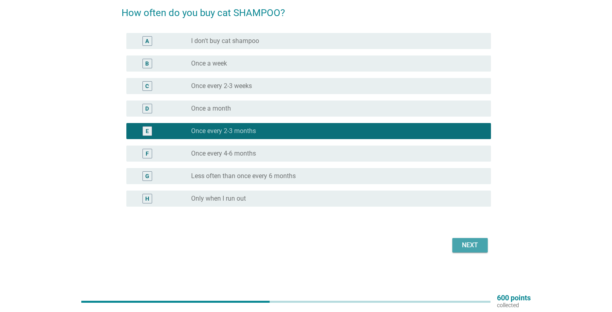
click at [484, 245] on button "Next" at bounding box center [469, 245] width 35 height 14
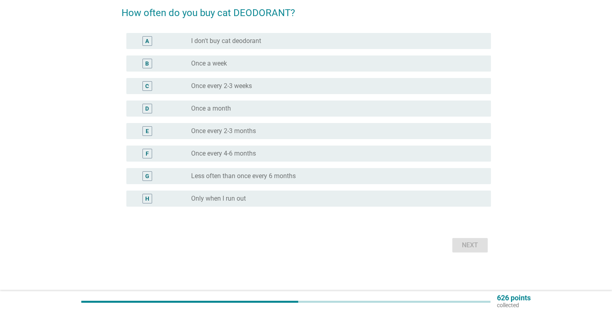
scroll to position [0, 0]
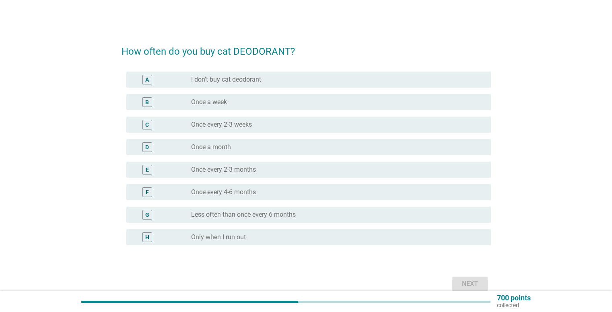
click at [266, 148] on div "radio_button_unchecked Once a month" at bounding box center [334, 147] width 287 height 8
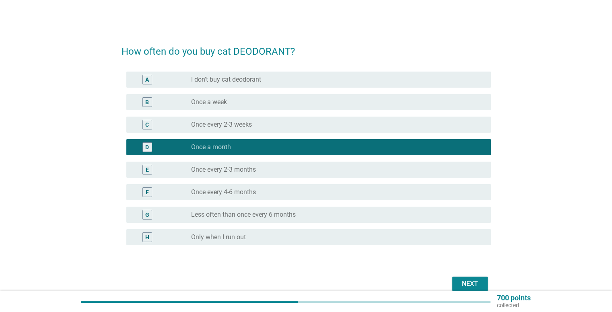
click at [460, 287] on div "Next" at bounding box center [470, 284] width 23 height 10
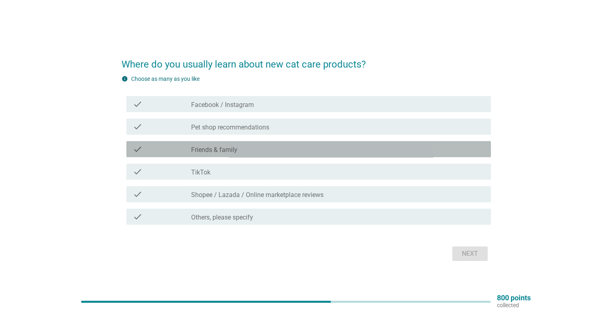
click at [260, 149] on div "check_box_outline_blank Friends & family" at bounding box center [337, 149] width 293 height 10
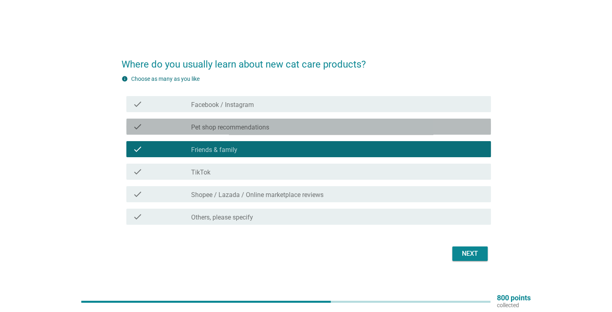
click at [259, 132] on div "check check_box_outline_blank Pet shop recommendations" at bounding box center [308, 127] width 365 height 16
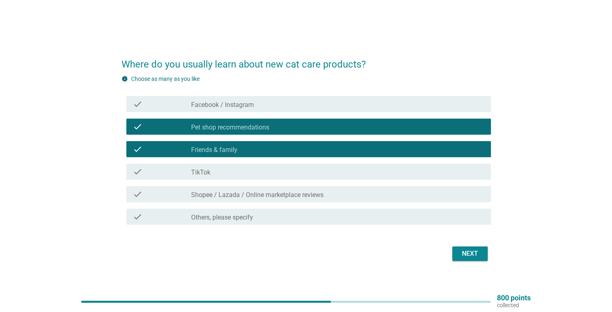
click at [346, 192] on div "check_box_outline_blank Shopee / Lazada / Online marketplace reviews" at bounding box center [337, 195] width 293 height 10
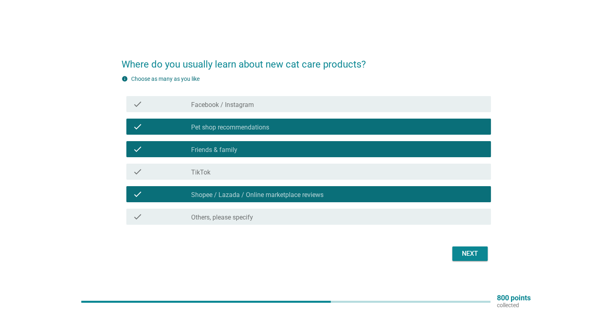
click at [345, 174] on div "check_box_outline_blank TikTok" at bounding box center [337, 172] width 293 height 10
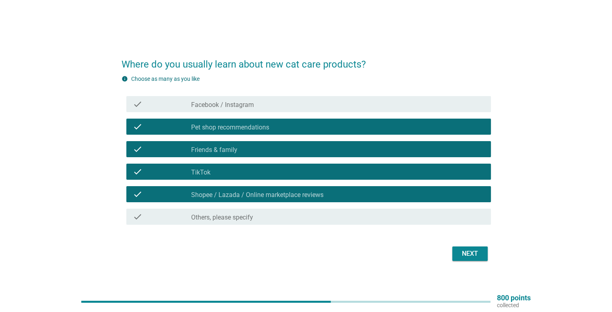
click at [467, 248] on button "Next" at bounding box center [469, 254] width 35 height 14
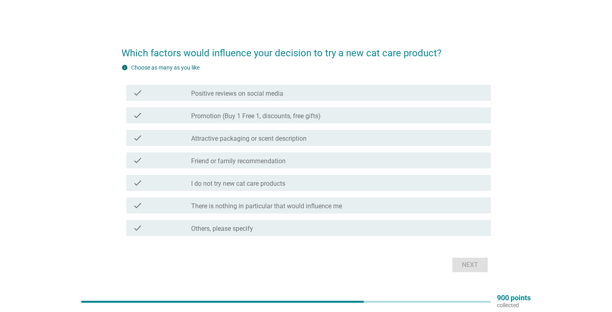
click at [298, 90] on div "check_box_outline_blank Positive reviews on social media" at bounding box center [337, 93] width 293 height 10
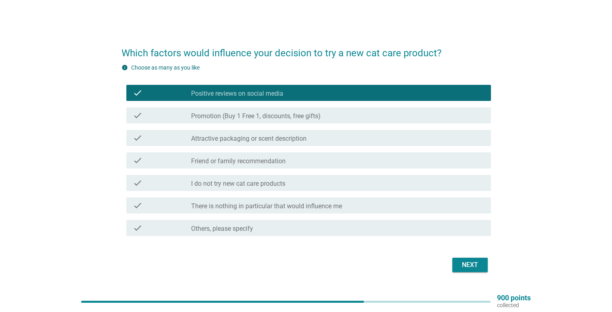
click at [314, 117] on label "Promotion (Buy 1 Free 1, discounts, free gifts)" at bounding box center [256, 116] width 130 height 8
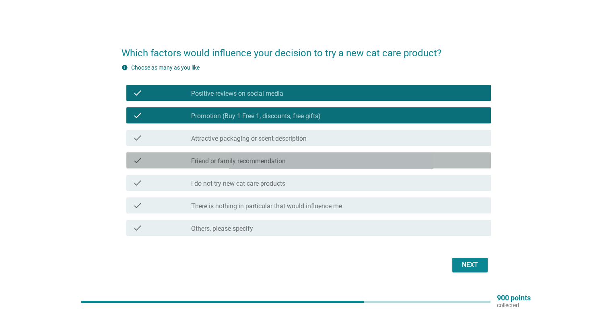
click at [321, 157] on div "check_box_outline_blank Friend or family recommendation" at bounding box center [337, 161] width 293 height 10
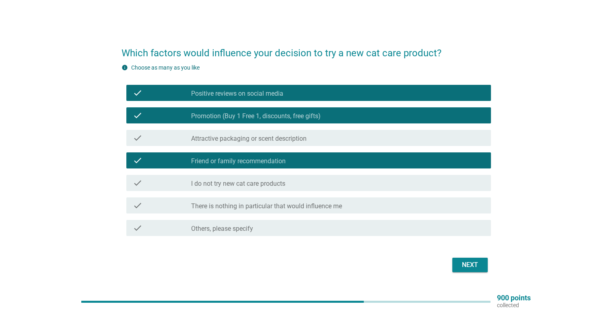
click at [456, 266] on button "Next" at bounding box center [469, 265] width 35 height 14
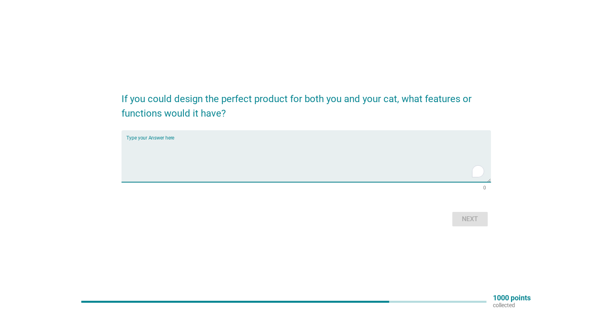
click at [341, 142] on textarea "To enrich screen reader interactions, please activate Accessibility in Grammarl…" at bounding box center [308, 161] width 365 height 42
type textarea "not sure"
click at [471, 218] on div "Next" at bounding box center [470, 220] width 23 height 10
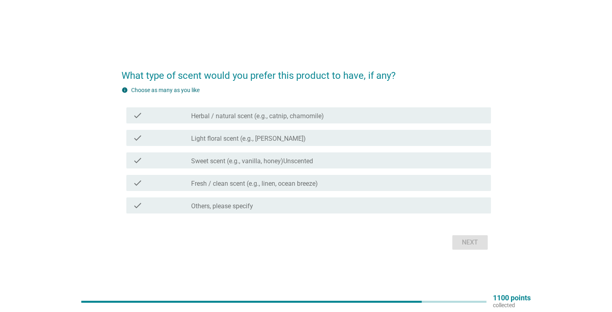
click at [300, 137] on label "Light floral scent (e.g., [PERSON_NAME])" at bounding box center [248, 139] width 115 height 8
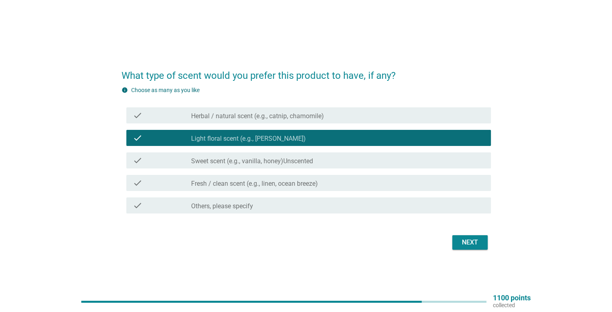
click at [304, 165] on label "Sweet scent (e.g., vanilla, honey)Unscented" at bounding box center [252, 161] width 122 height 8
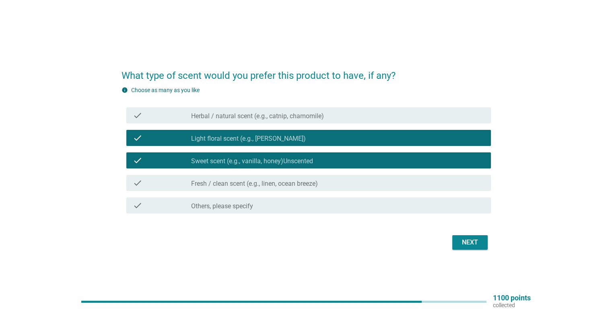
click at [325, 184] on div "check_box_outline_blank Fresh / clean scent (e.g., linen, ocean breeze)" at bounding box center [337, 183] width 293 height 10
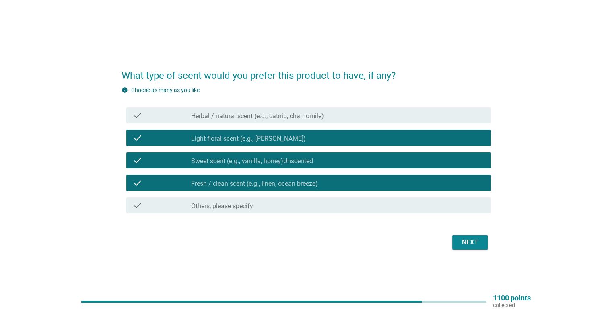
click at [475, 243] on div "Next" at bounding box center [470, 243] width 23 height 10
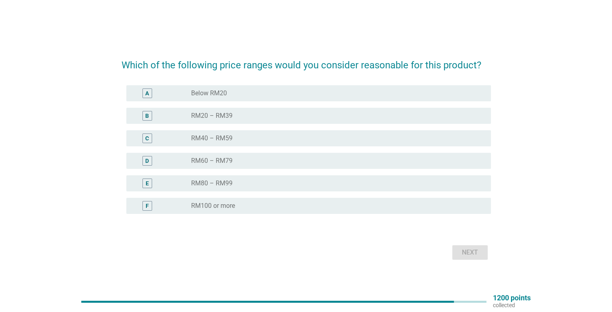
click at [331, 93] on div "radio_button_unchecked Below RM20" at bounding box center [334, 93] width 287 height 8
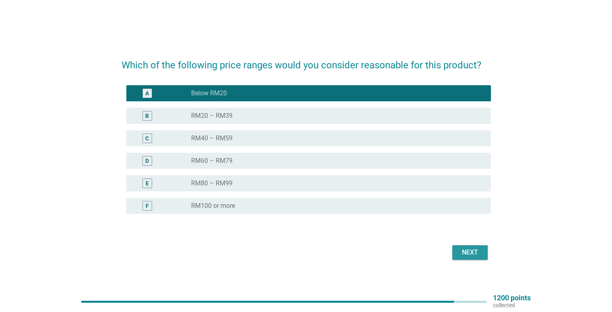
click at [473, 256] on div "Next" at bounding box center [470, 253] width 23 height 10
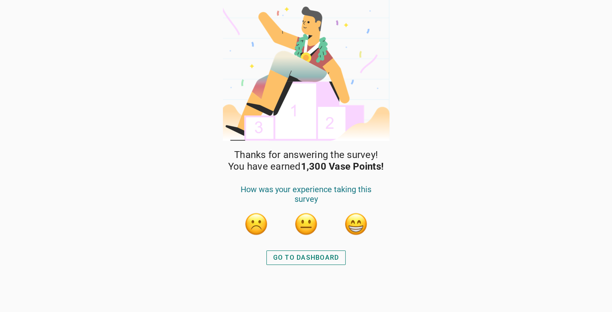
click at [297, 259] on div "GO TO DASHBOARD" at bounding box center [306, 258] width 66 height 10
